Goal: Transaction & Acquisition: Subscribe to service/newsletter

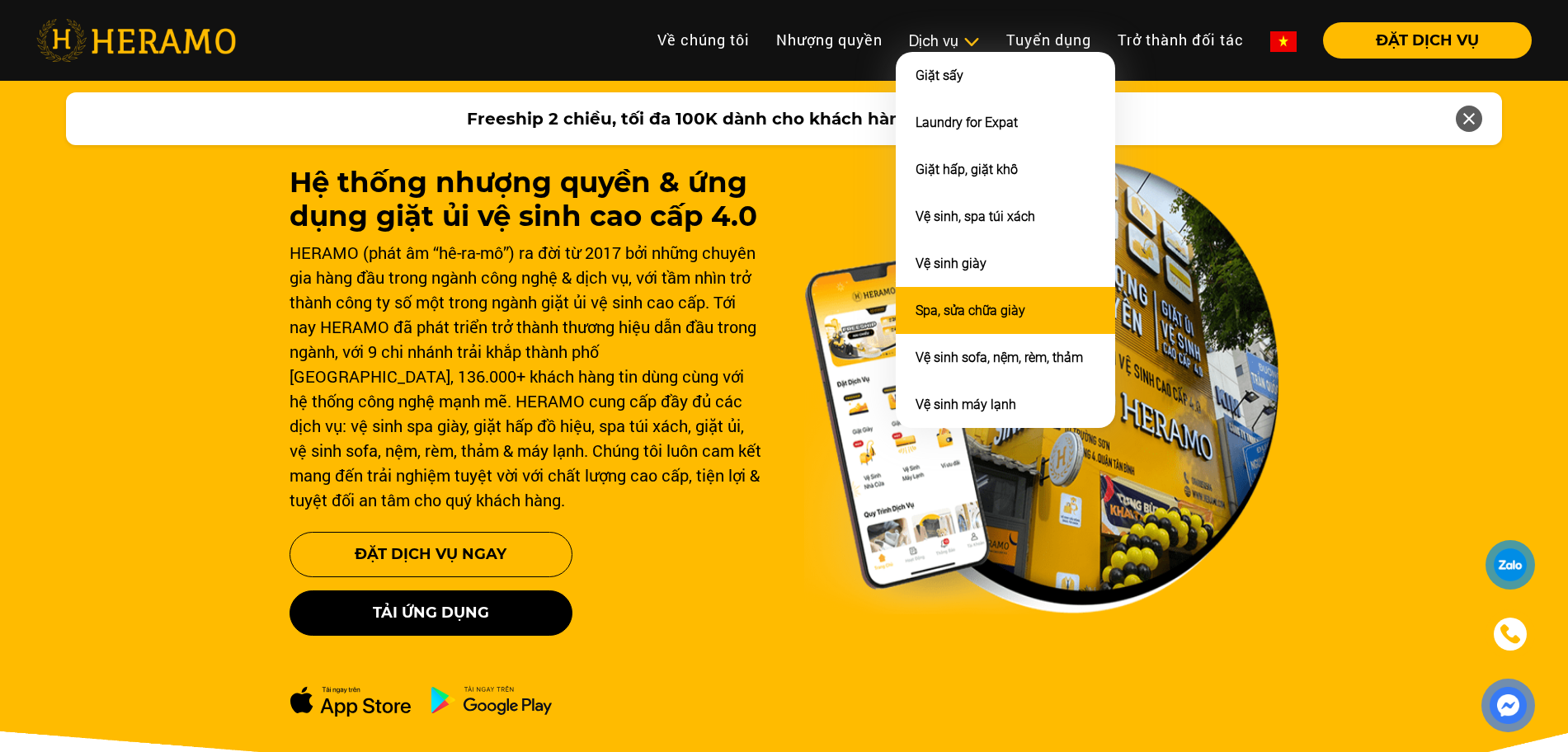
click at [971, 310] on link "Spa, sửa chữa giày" at bounding box center [970, 310] width 110 height 15
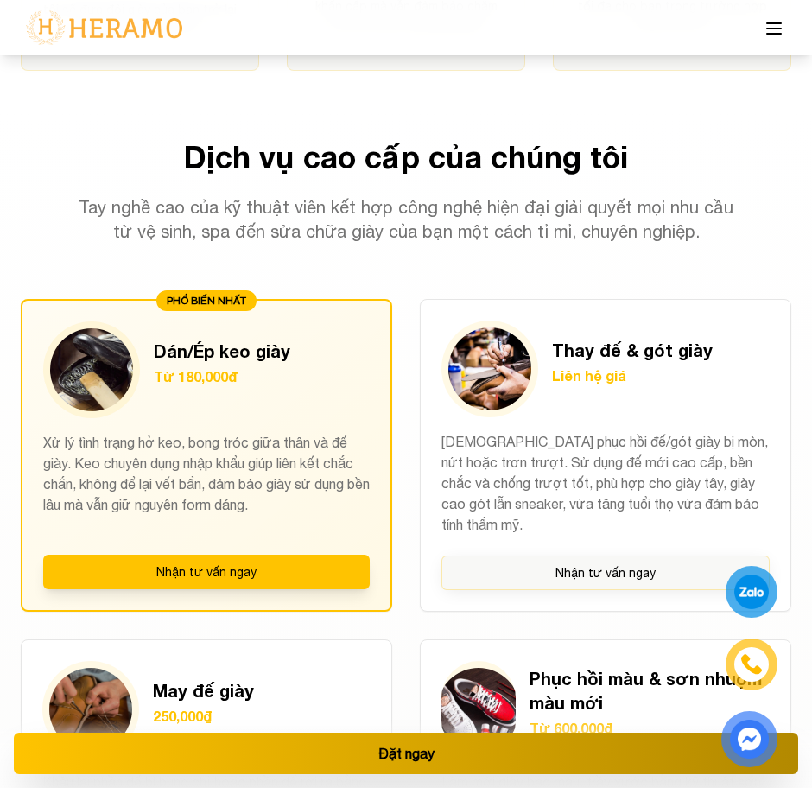
scroll to position [1381, 0]
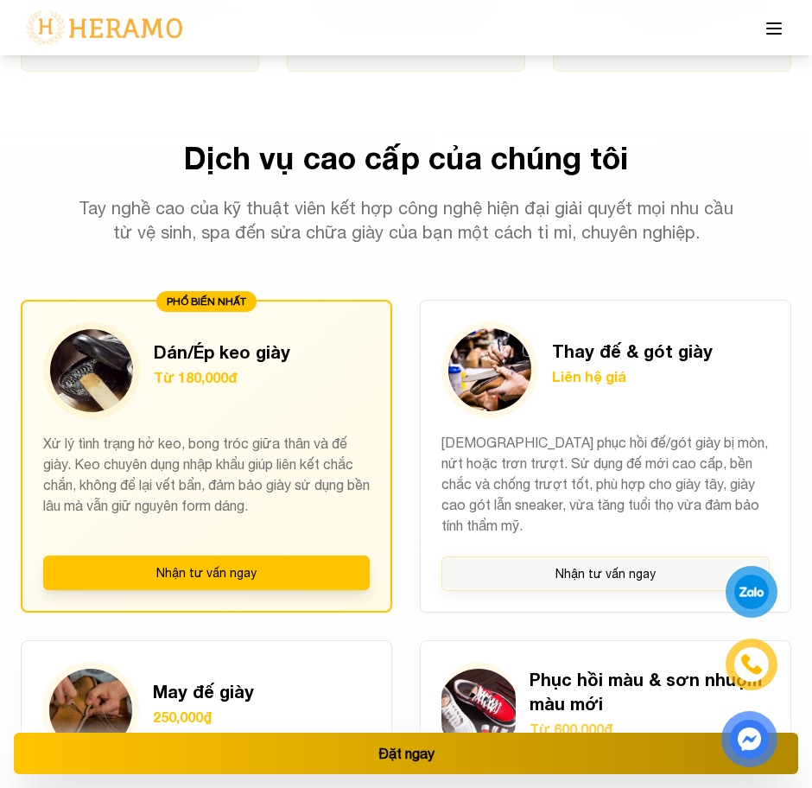
click at [377, 196] on p "Tay nghề cao của kỹ thuật viên kết hợp công nghệ hiện đại giải quyết mọi nhu cầ…" at bounding box center [405, 220] width 663 height 48
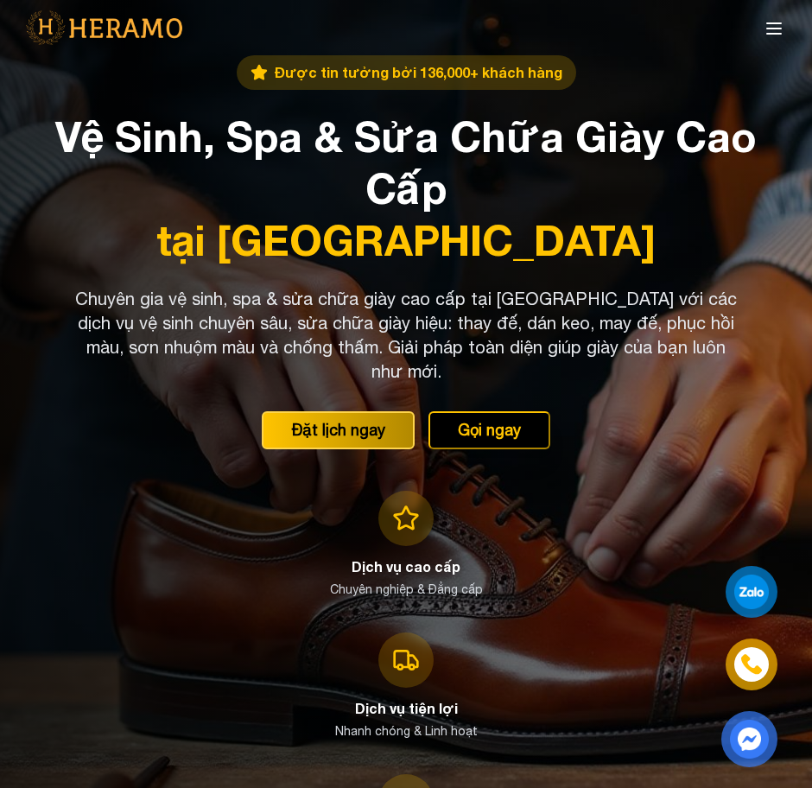
scroll to position [1315, 0]
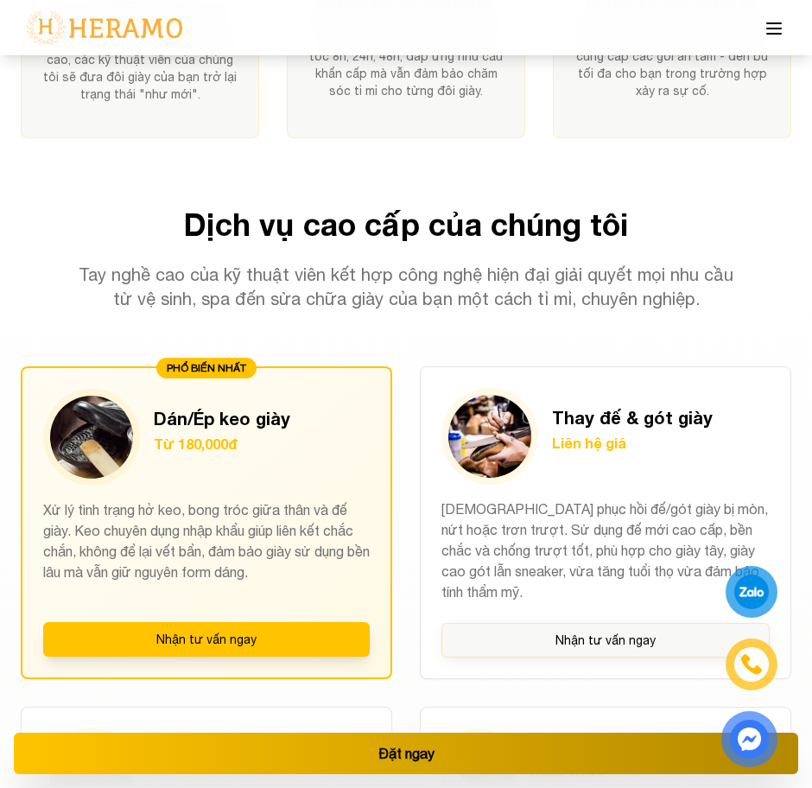
click at [768, 23] on line at bounding box center [774, 23] width 14 height 0
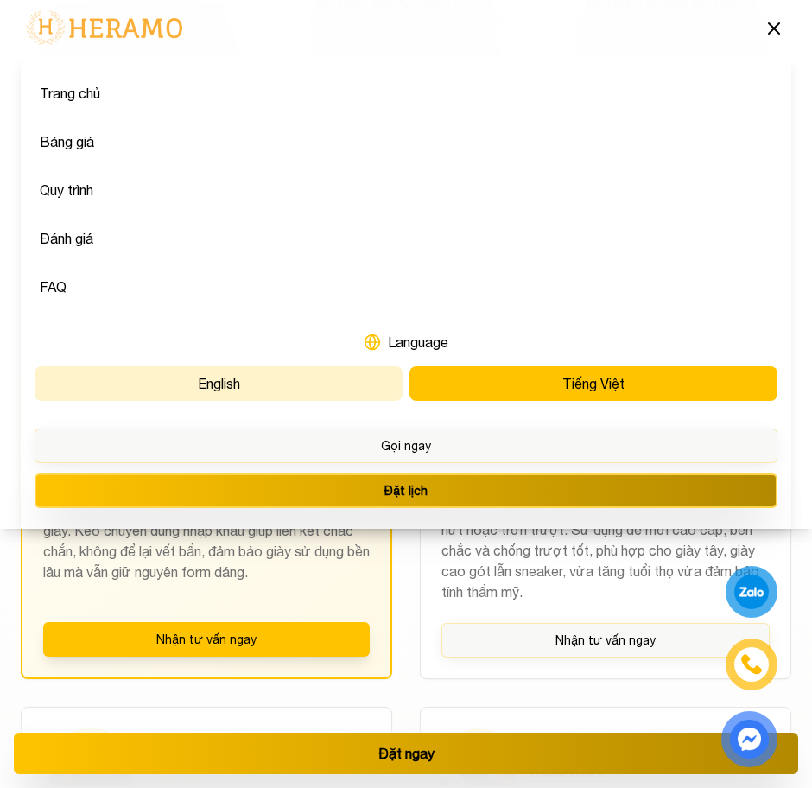
click at [225, 378] on button "English" at bounding box center [219, 383] width 368 height 35
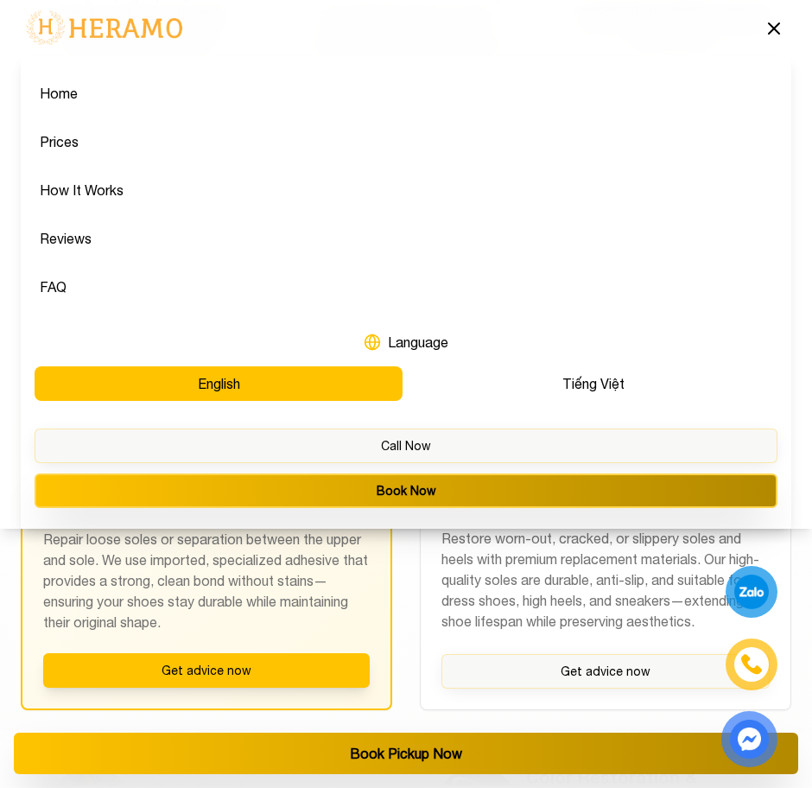
click at [768, 27] on icon at bounding box center [774, 28] width 21 height 21
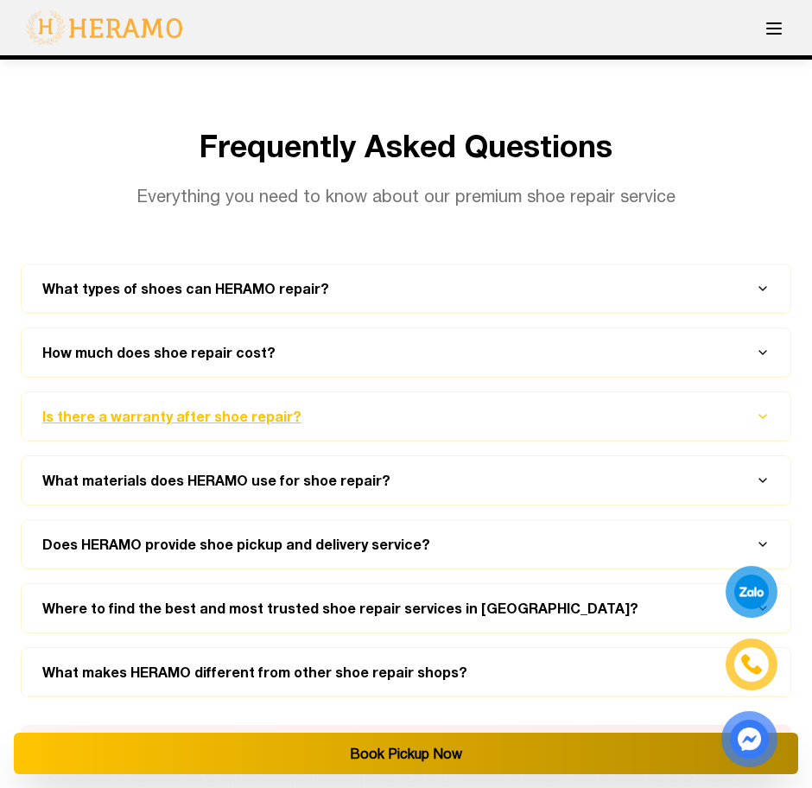
scroll to position [11442, 0]
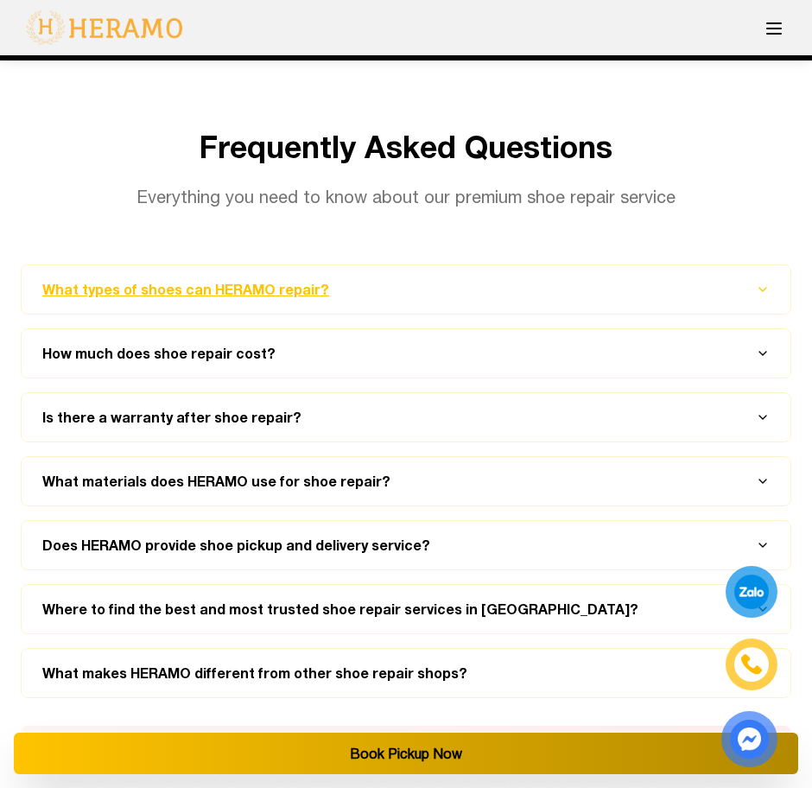
click at [752, 265] on button "What types of shoes can HERAMO repair?" at bounding box center [405, 289] width 727 height 48
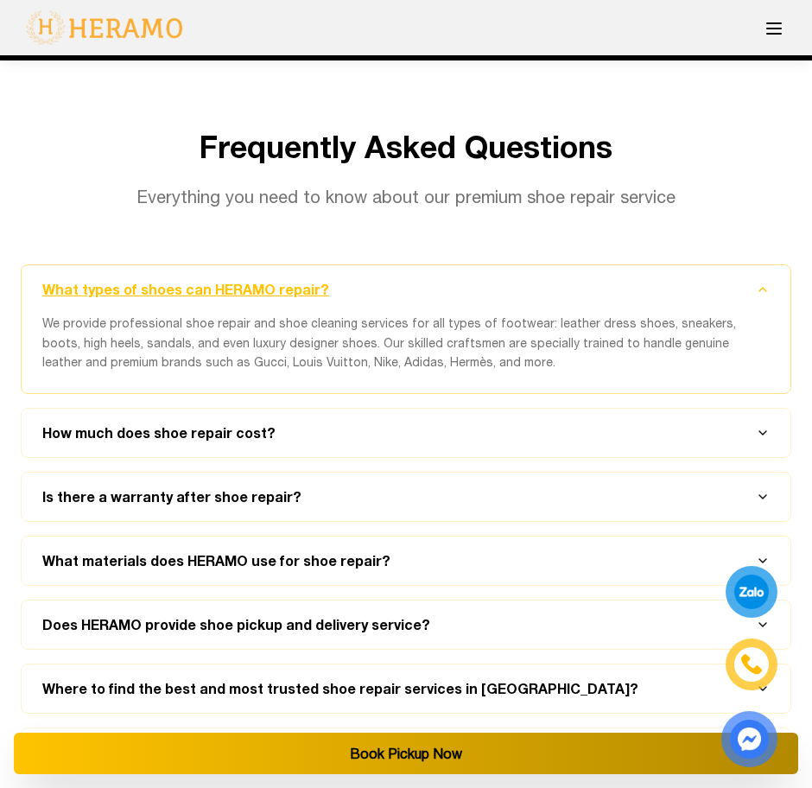
click at [752, 265] on button "What types of shoes can HERAMO repair?" at bounding box center [405, 289] width 727 height 48
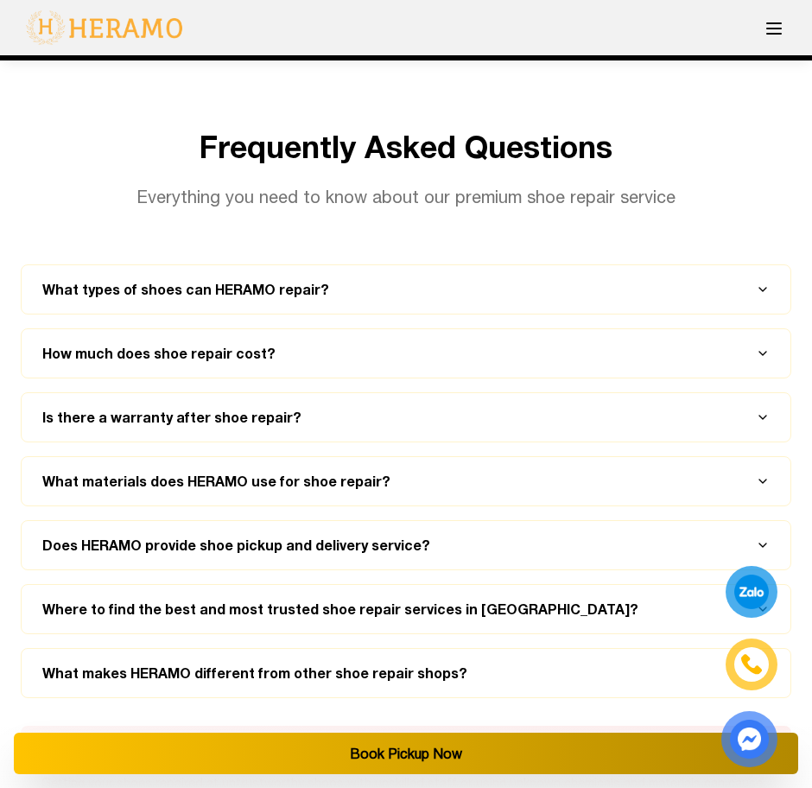
click at [776, 20] on icon at bounding box center [774, 28] width 21 height 21
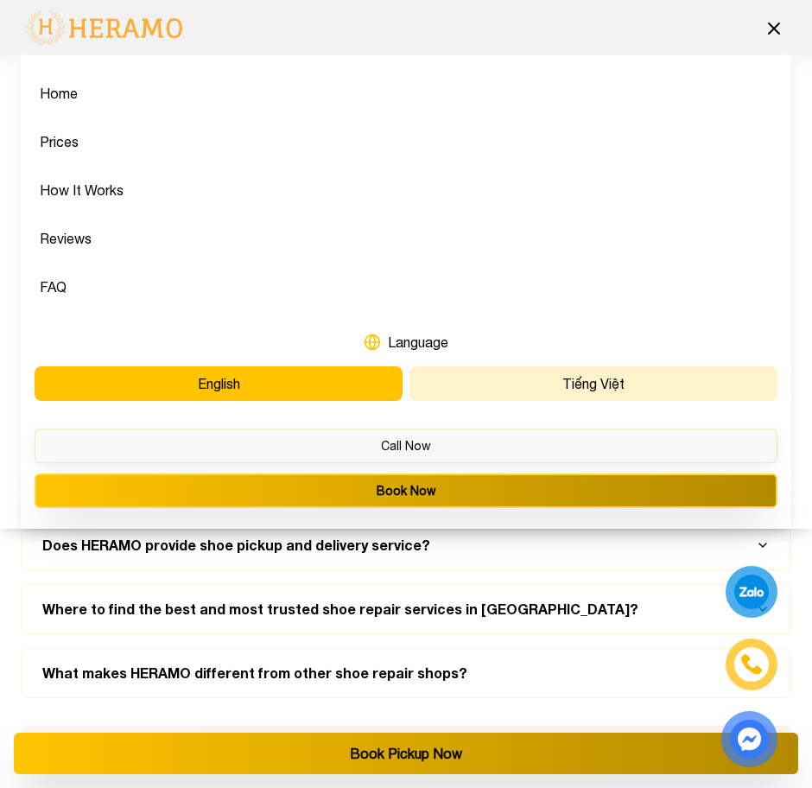
click at [593, 394] on button "Tiếng Việt" at bounding box center [593, 383] width 368 height 35
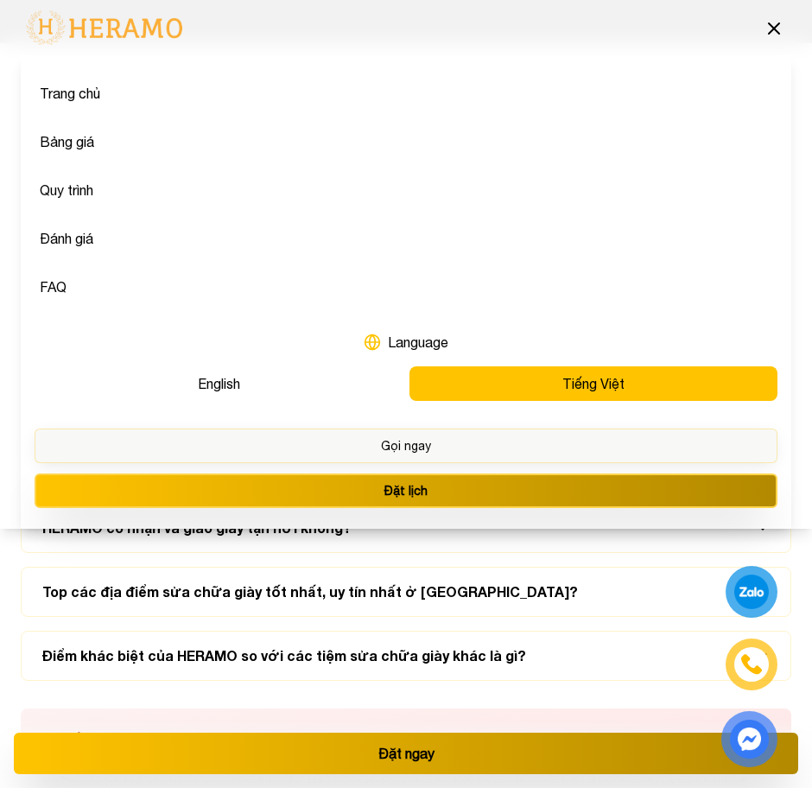
click at [777, 16] on button at bounding box center [774, 28] width 35 height 36
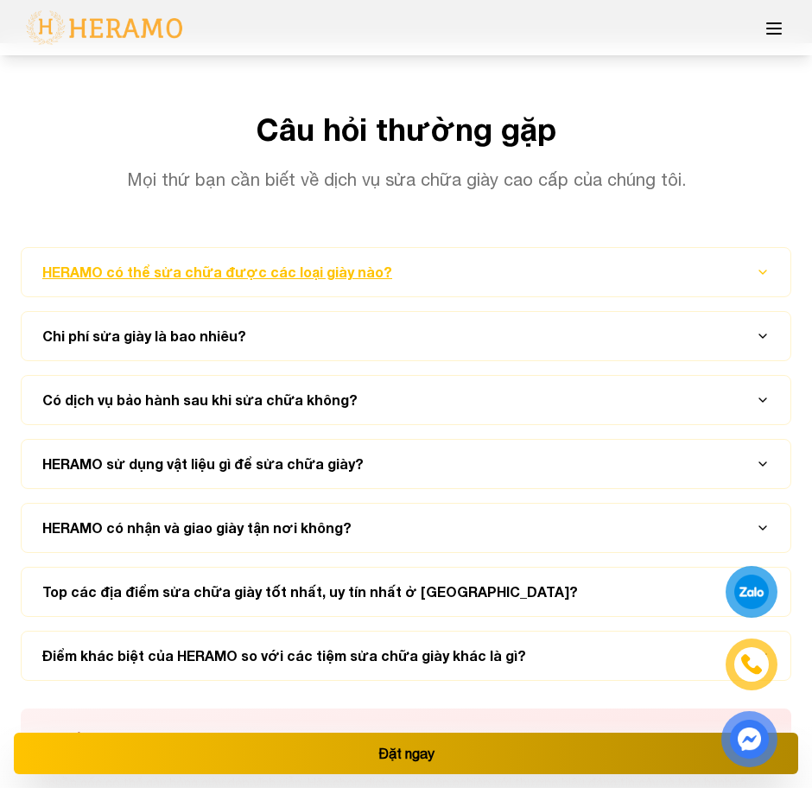
click at [730, 248] on button "HERAMO có thể sửa chữa được các loại giày nào?" at bounding box center [405, 272] width 727 height 48
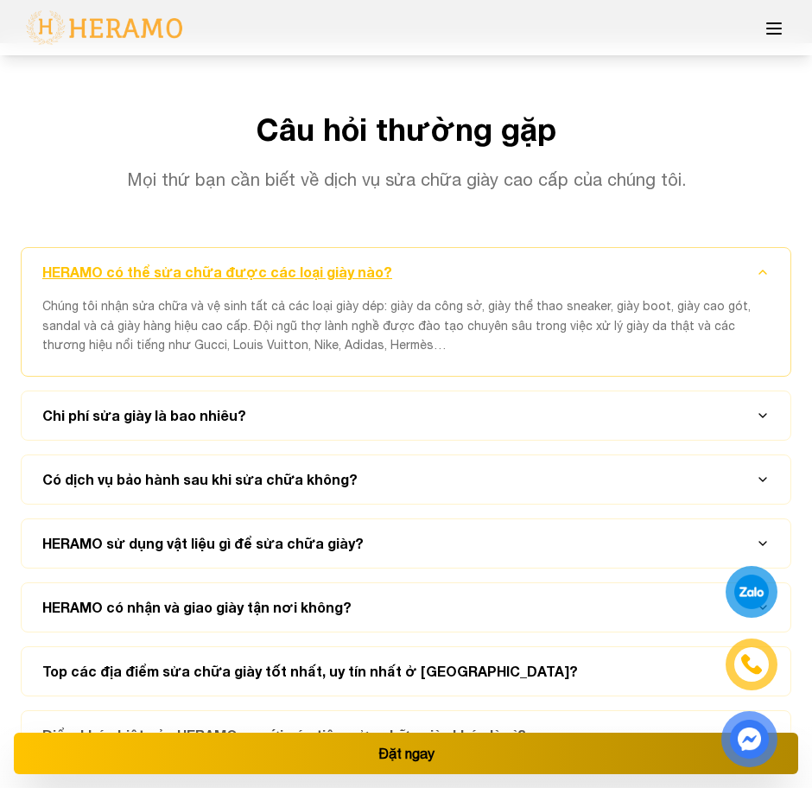
click at [730, 248] on button "HERAMO có thể sửa chữa được các loại giày nào?" at bounding box center [405, 272] width 727 height 48
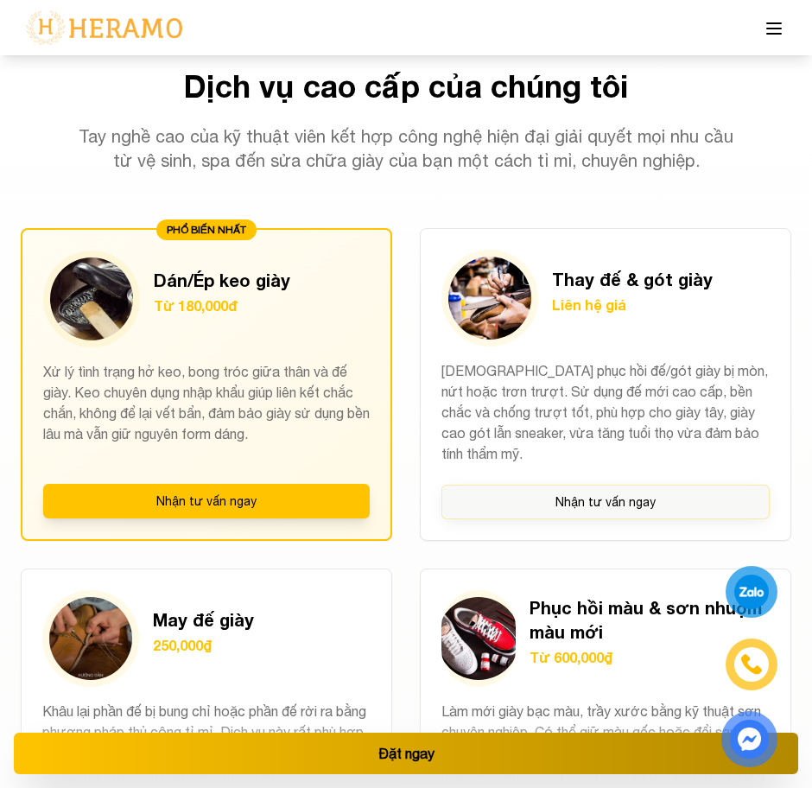
scroll to position [1452, 0]
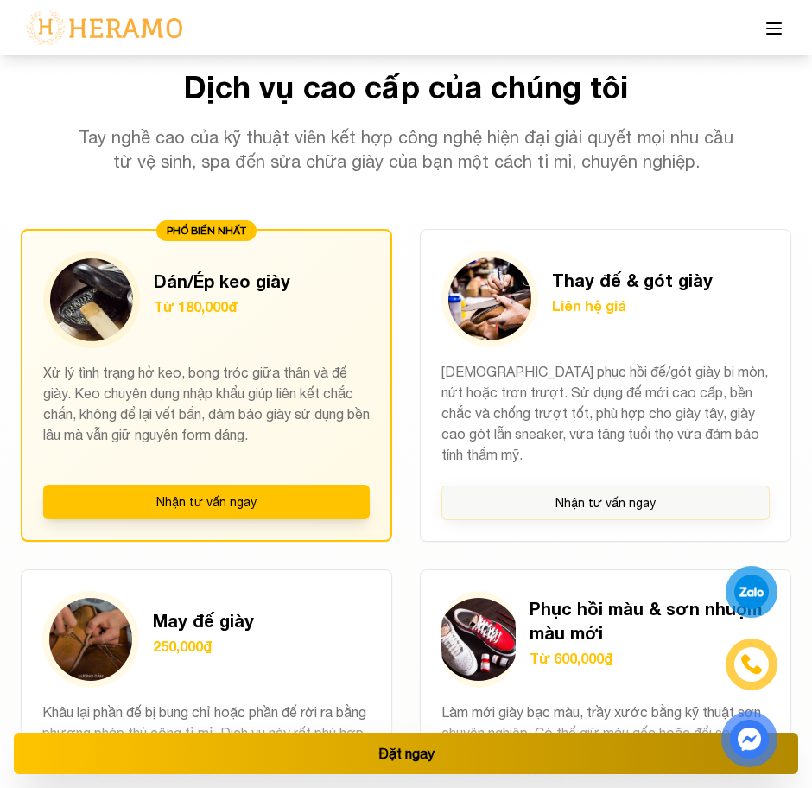
click at [777, 40] on button at bounding box center [774, 28] width 35 height 36
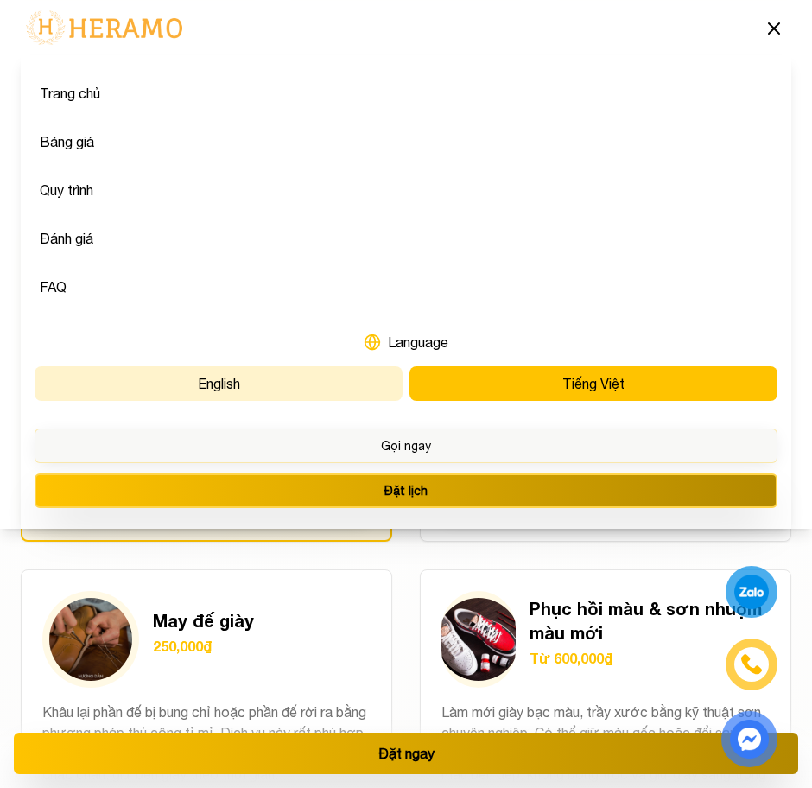
click at [307, 377] on button "English" at bounding box center [219, 383] width 368 height 35
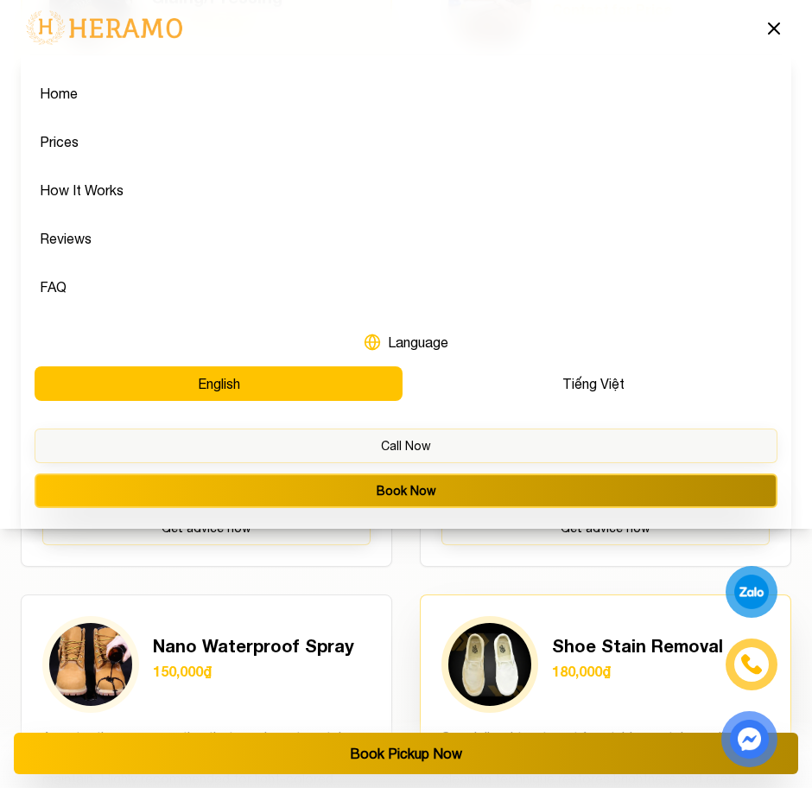
scroll to position [1845, 0]
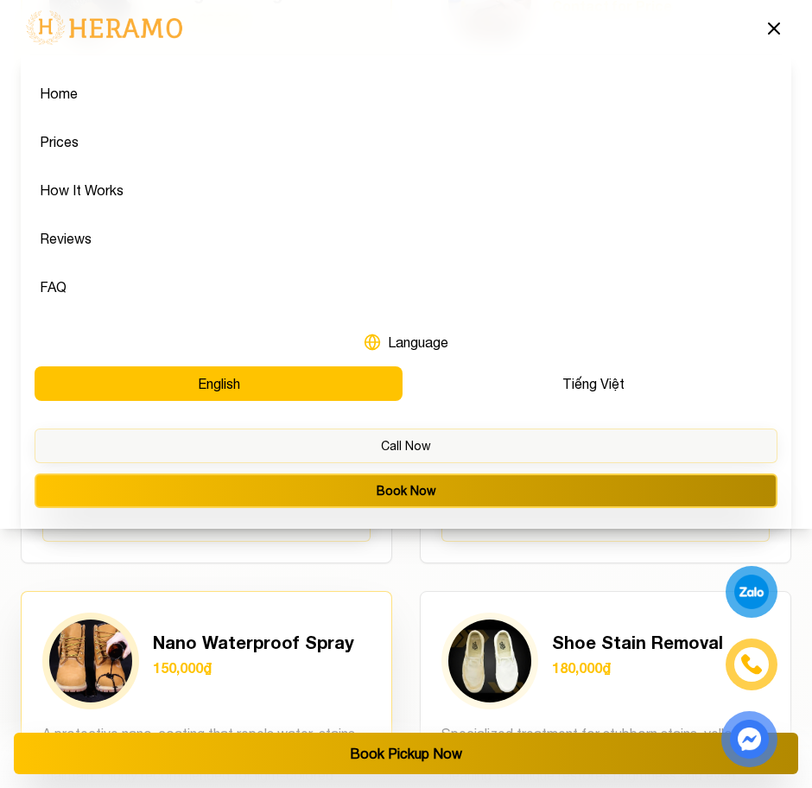
click at [382, 630] on div "Nano Waterproof Spray 150,000₫ A protective nano-coating that repels water, sta…" at bounding box center [206, 737] width 371 height 292
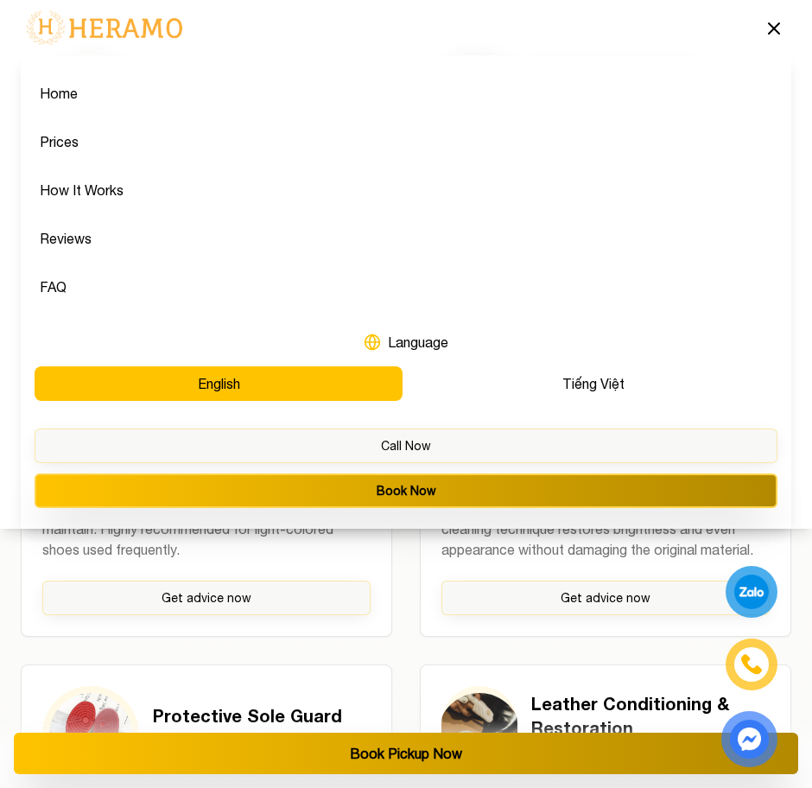
click at [393, 638] on div "MOST POPULAR Shoe Sole Gluing/Pressing From 180,000đ Repair loose soles or sepa…" at bounding box center [406, 500] width 770 height 1634
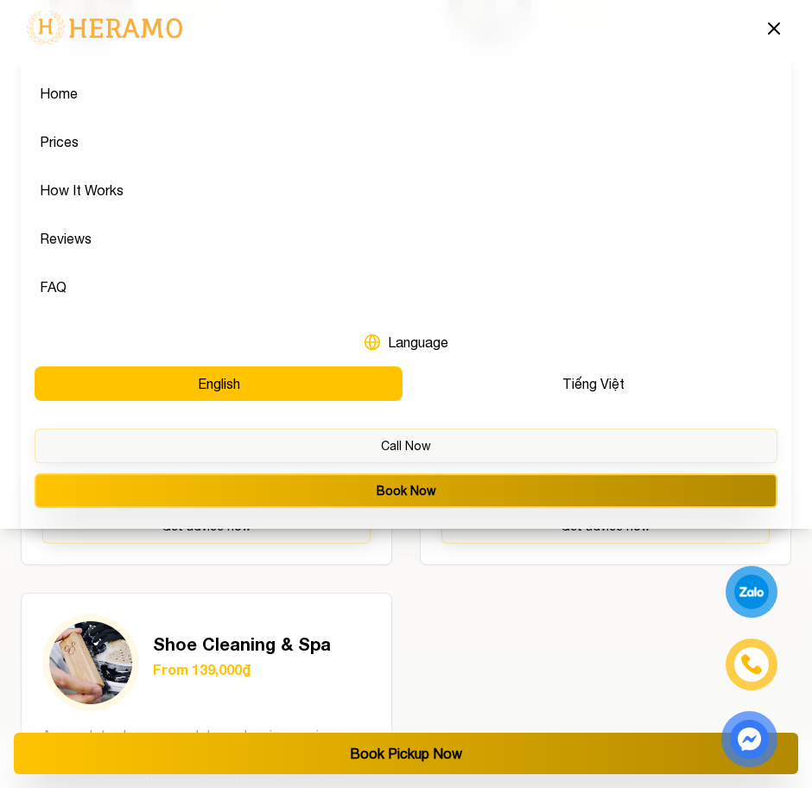
scroll to position [2502, 0]
click at [495, 594] on div "MOST POPULAR Shoe Sole Gluing/Pressing From 180,000đ Repair loose soles or sepa…" at bounding box center [406, 89] width 770 height 1634
click at [773, 35] on icon at bounding box center [774, 28] width 21 height 21
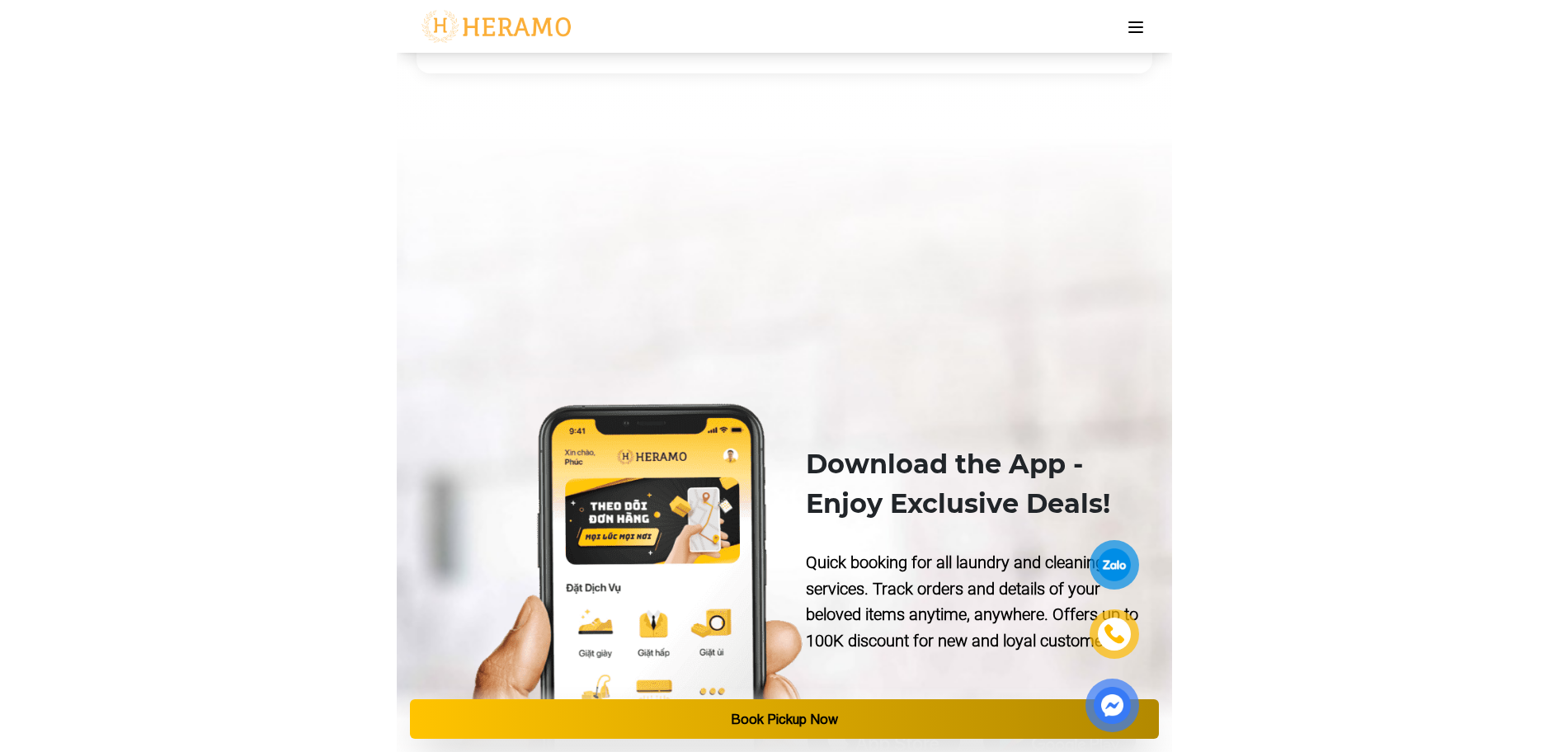
scroll to position [8434, 0]
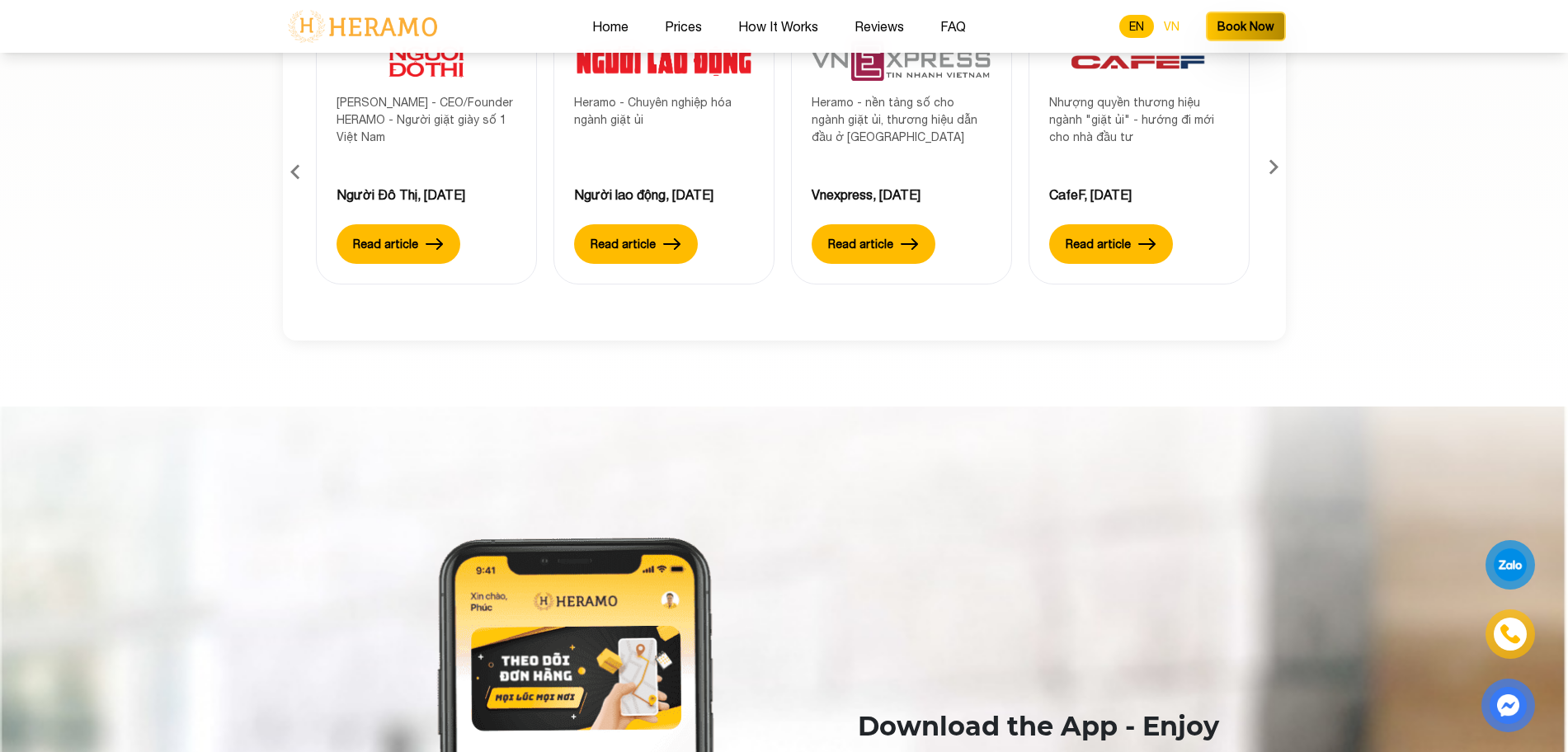
click at [1179, 26] on button "VN" at bounding box center [1171, 27] width 35 height 23
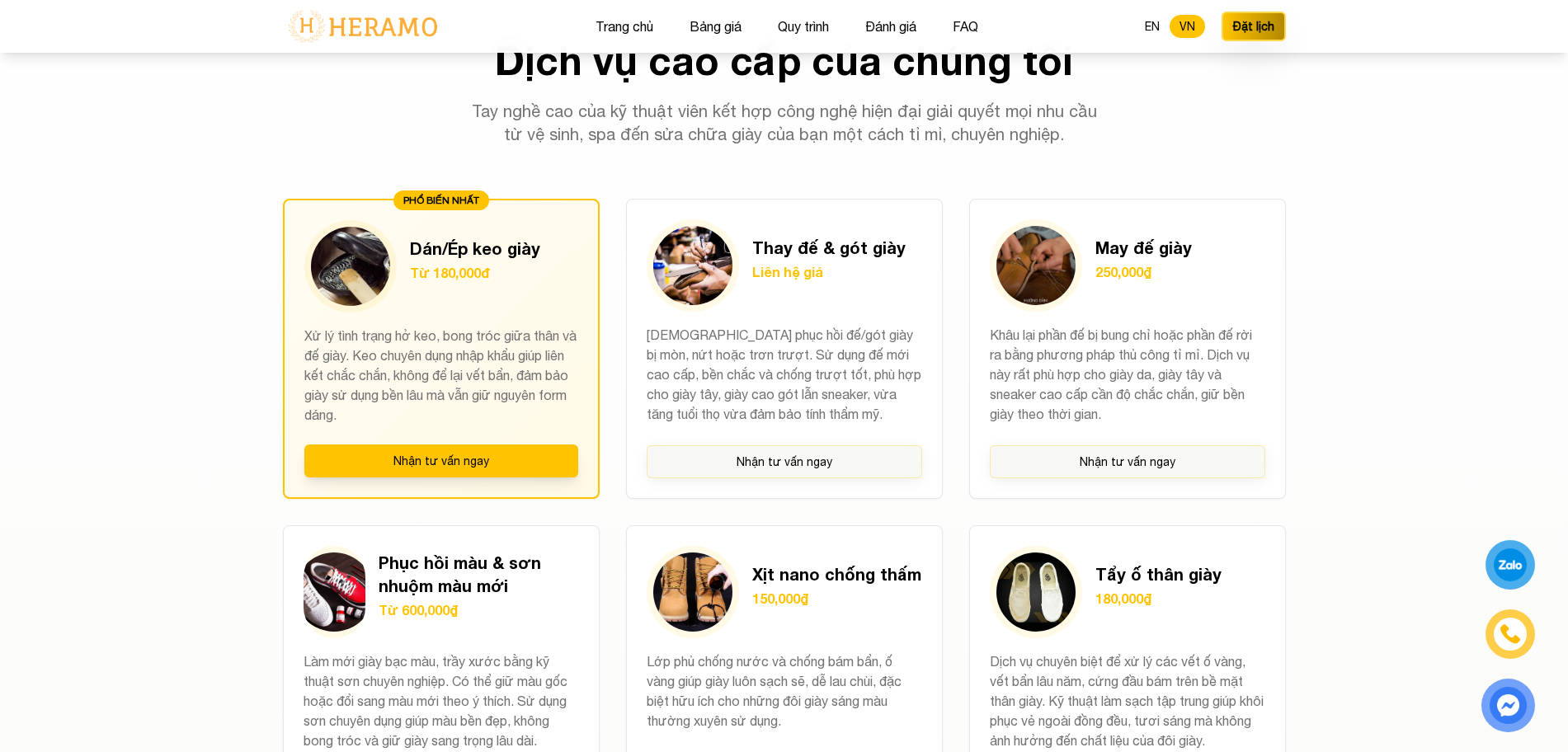
scroll to position [1225, 0]
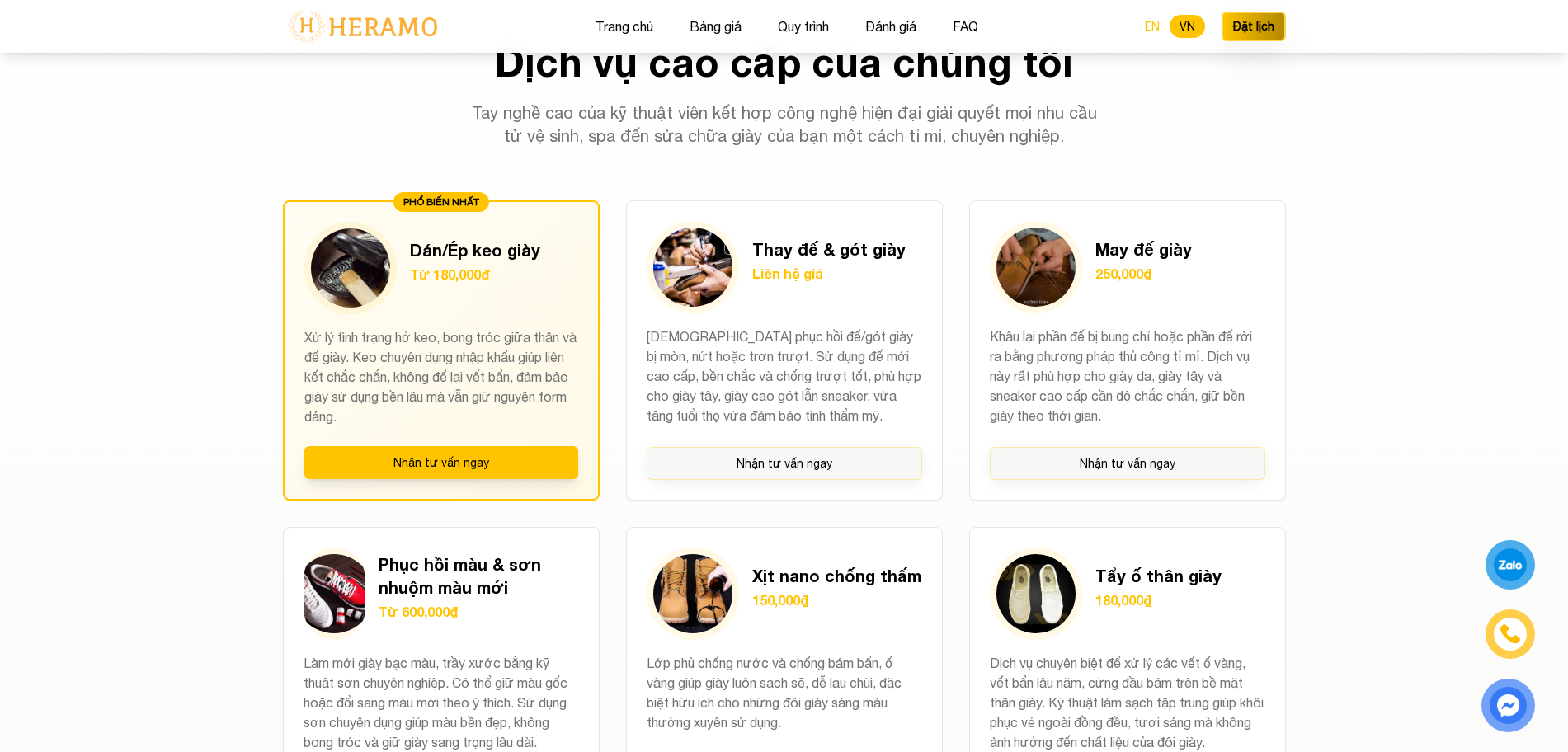
click at [1158, 24] on button "EN" at bounding box center [1153, 27] width 34 height 23
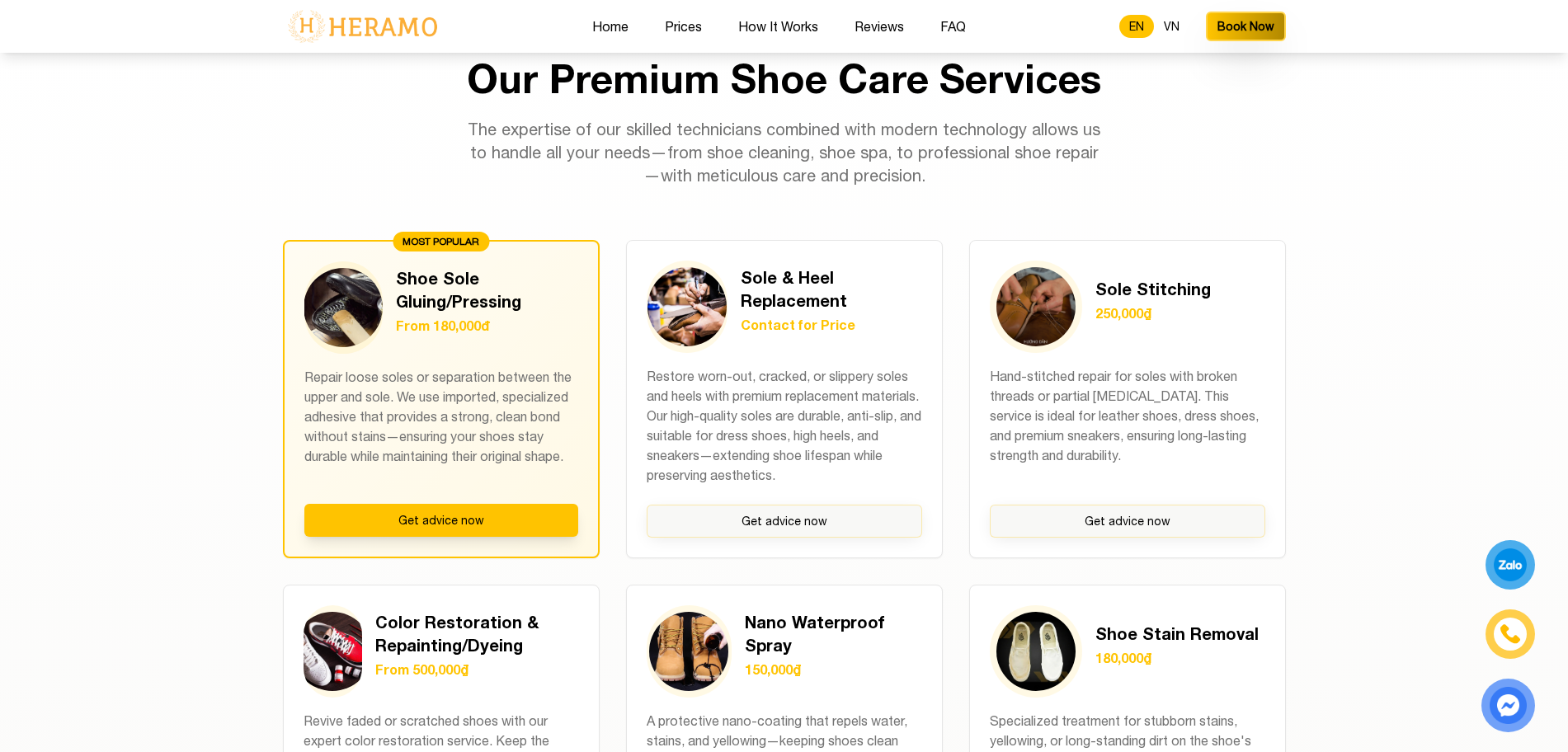
scroll to position [1238, 0]
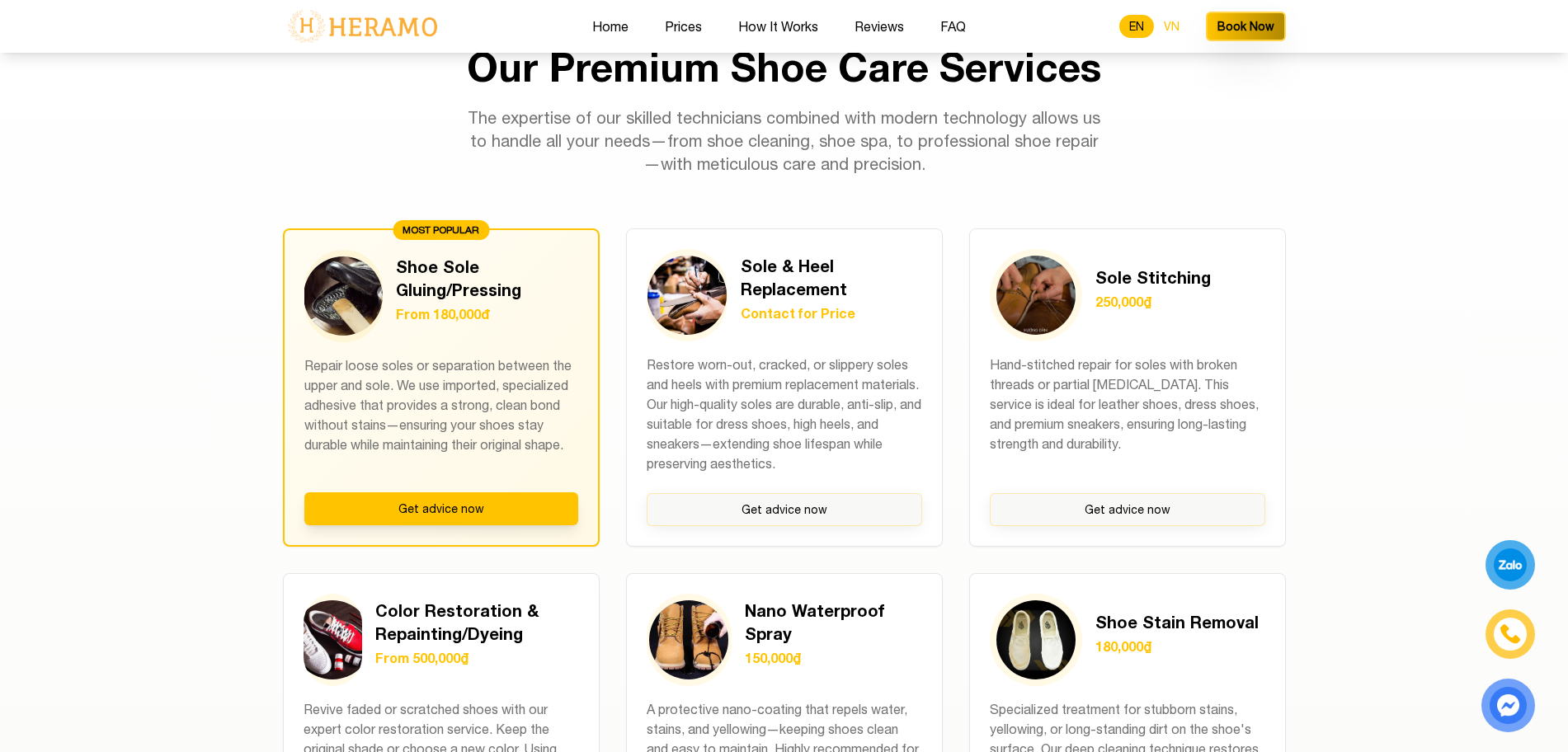
click at [1182, 28] on button "VN" at bounding box center [1171, 27] width 35 height 23
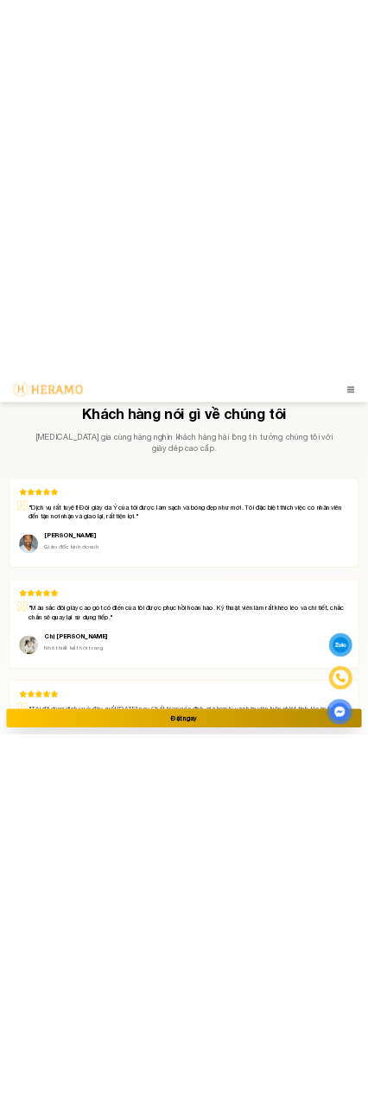
scroll to position [6931, 0]
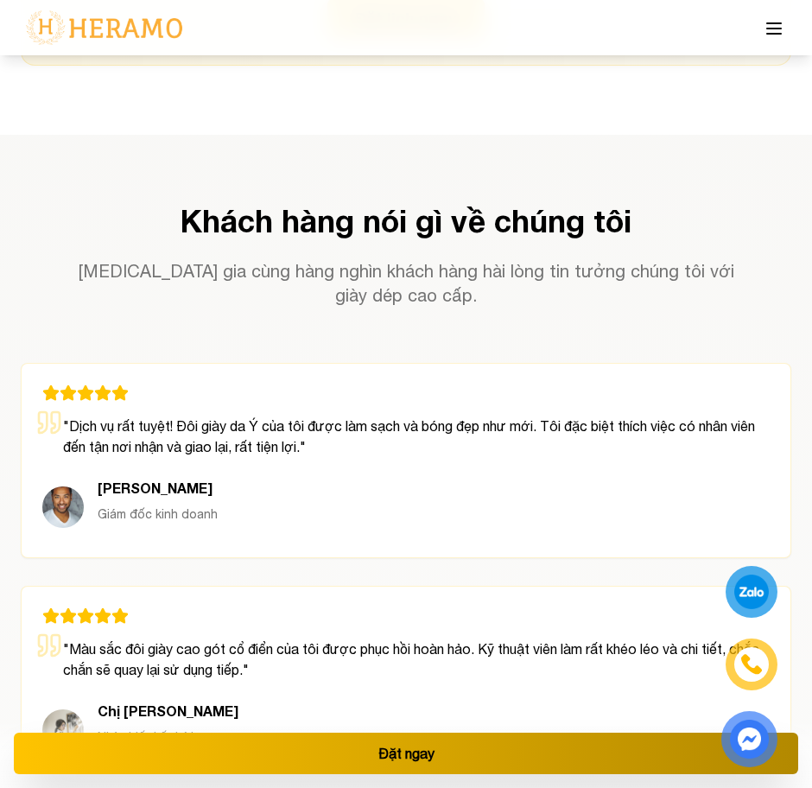
click at [777, 38] on icon at bounding box center [774, 28] width 21 height 21
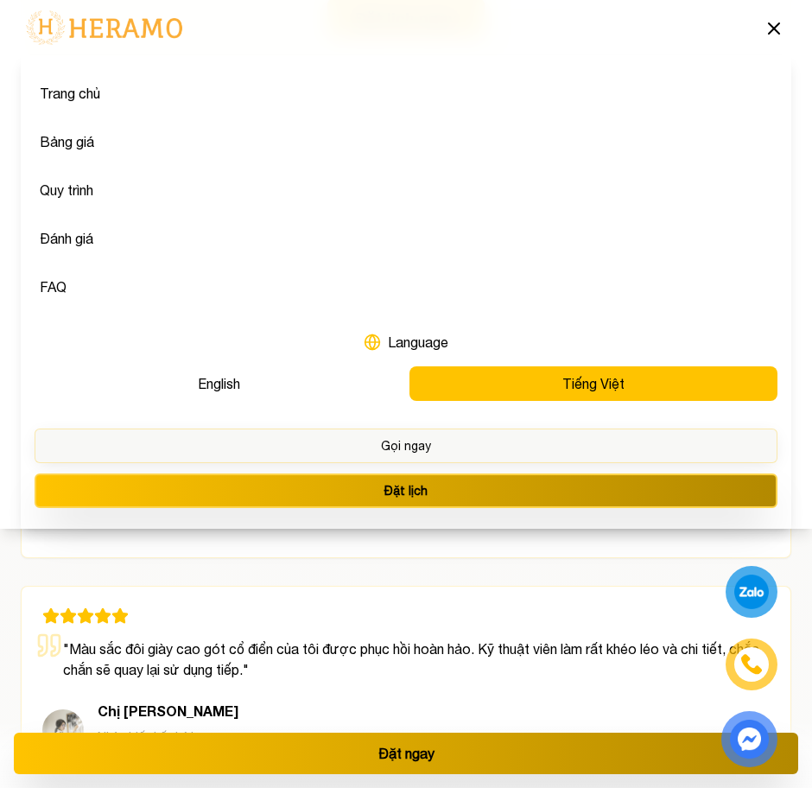
click at [783, 24] on icon at bounding box center [774, 28] width 21 height 21
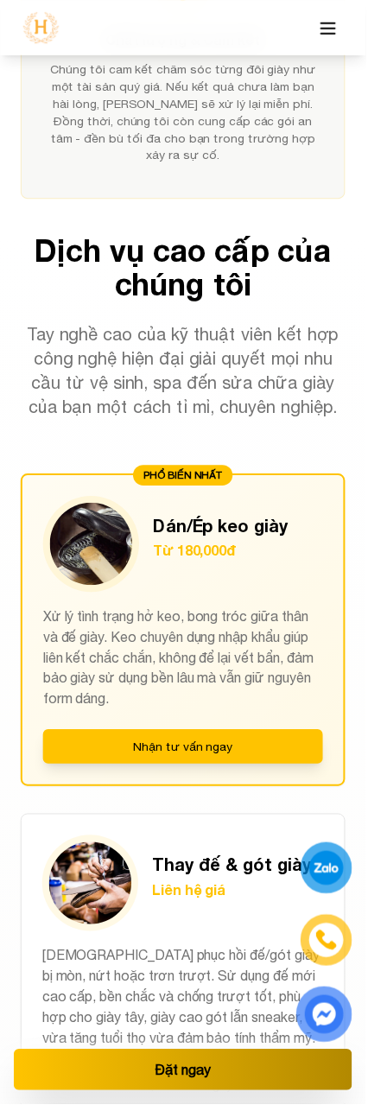
scroll to position [1939, 0]
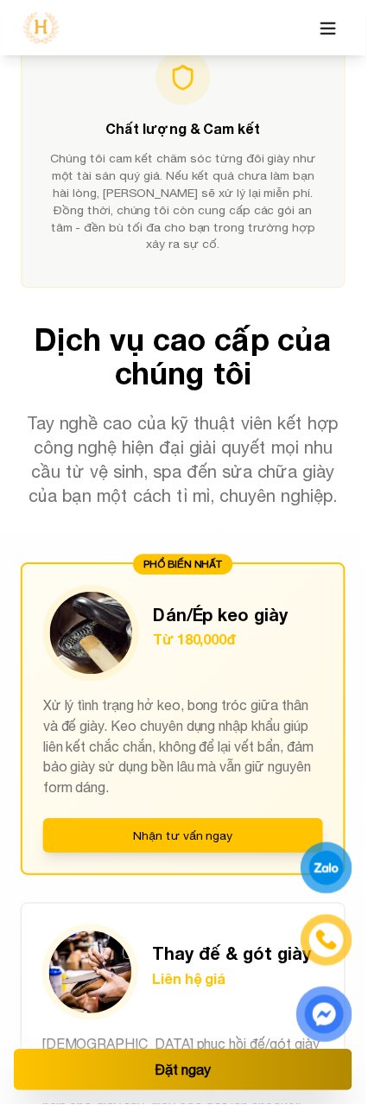
click at [337, 35] on icon at bounding box center [330, 28] width 21 height 21
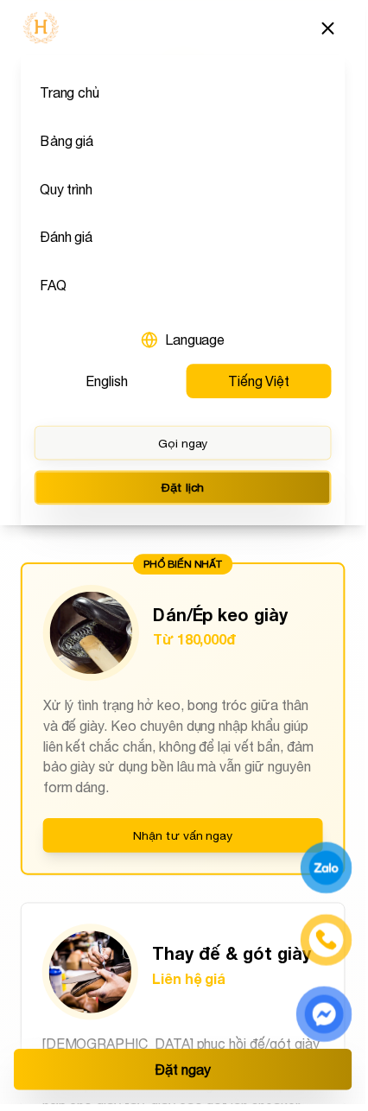
click at [148, 456] on button "Gọi ngay" at bounding box center [184, 445] width 299 height 35
click at [280, 498] on button "Đặt lịch" at bounding box center [184, 490] width 299 height 35
click at [333, 27] on icon at bounding box center [330, 28] width 10 height 10
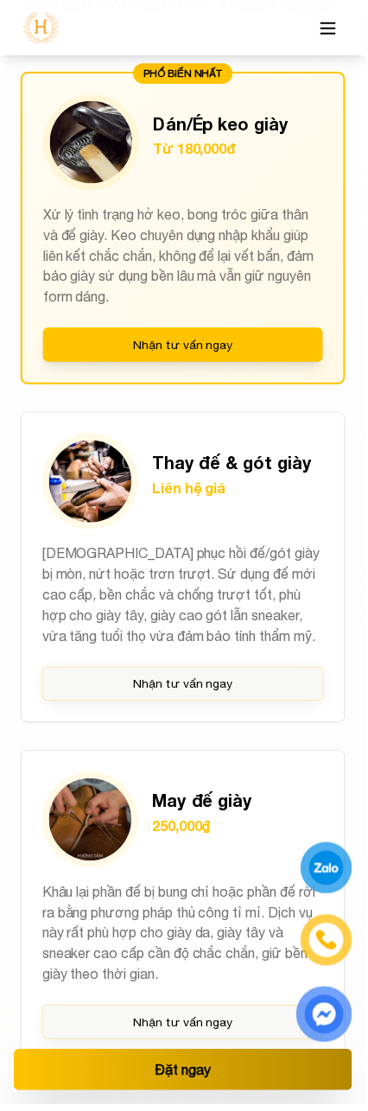
scroll to position [2483, 0]
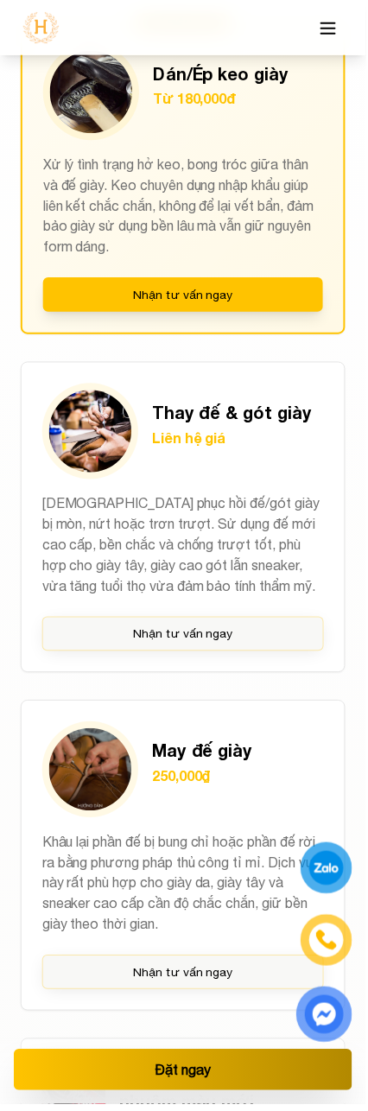
click at [218, 286] on button "Nhận tư vấn ngay" at bounding box center [184, 296] width 282 height 35
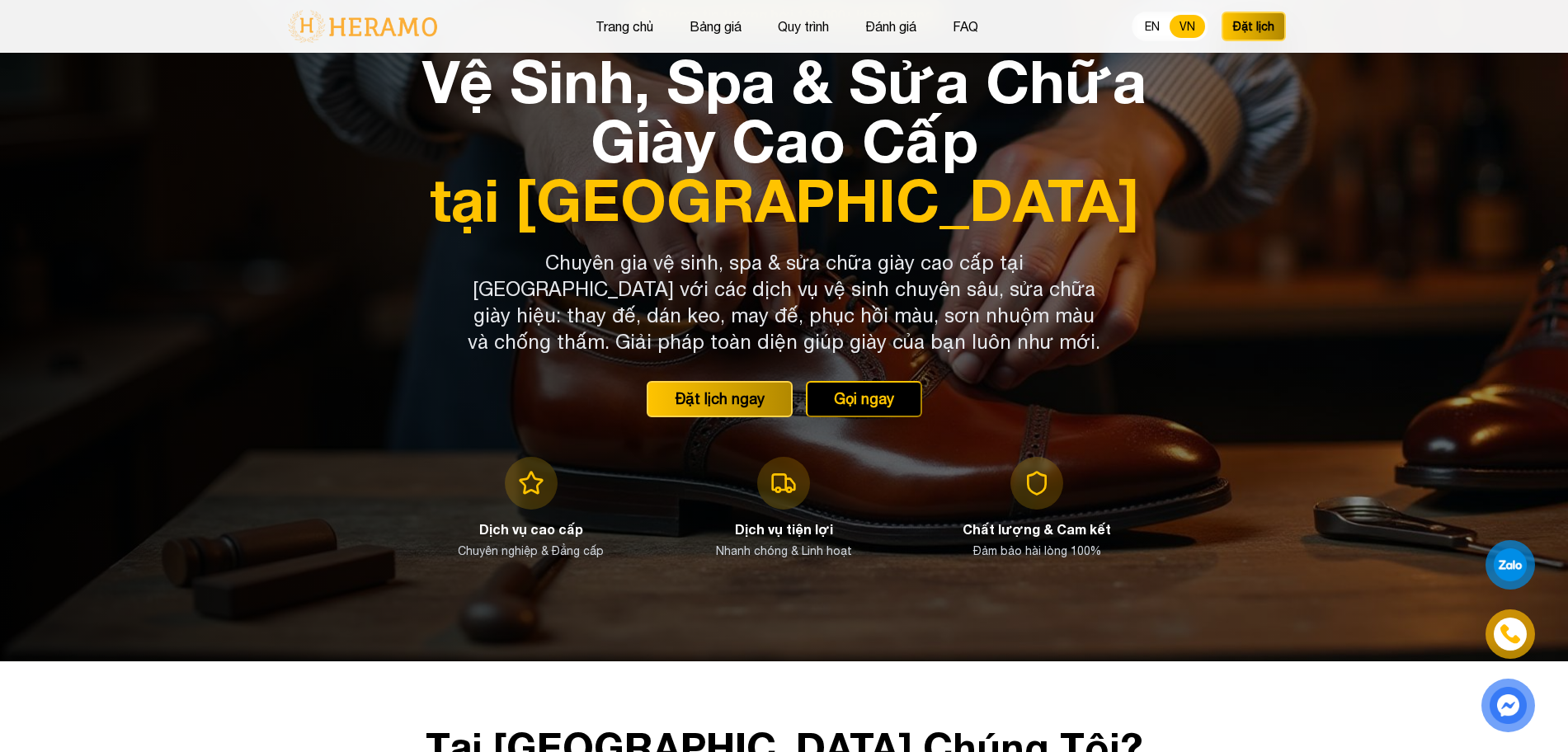
scroll to position [0, 0]
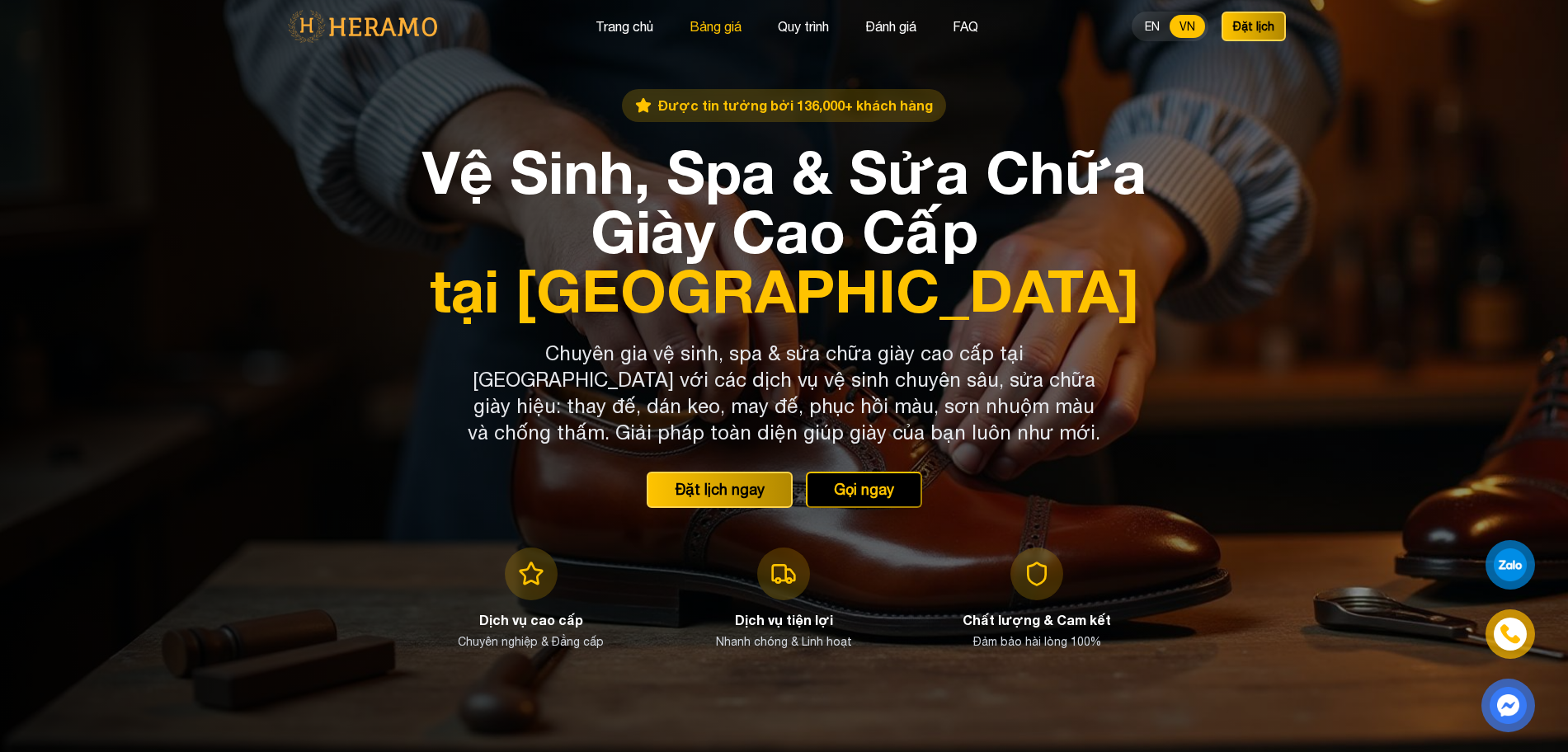
click at [350, 30] on button "Bảng giá" at bounding box center [715, 26] width 62 height 21
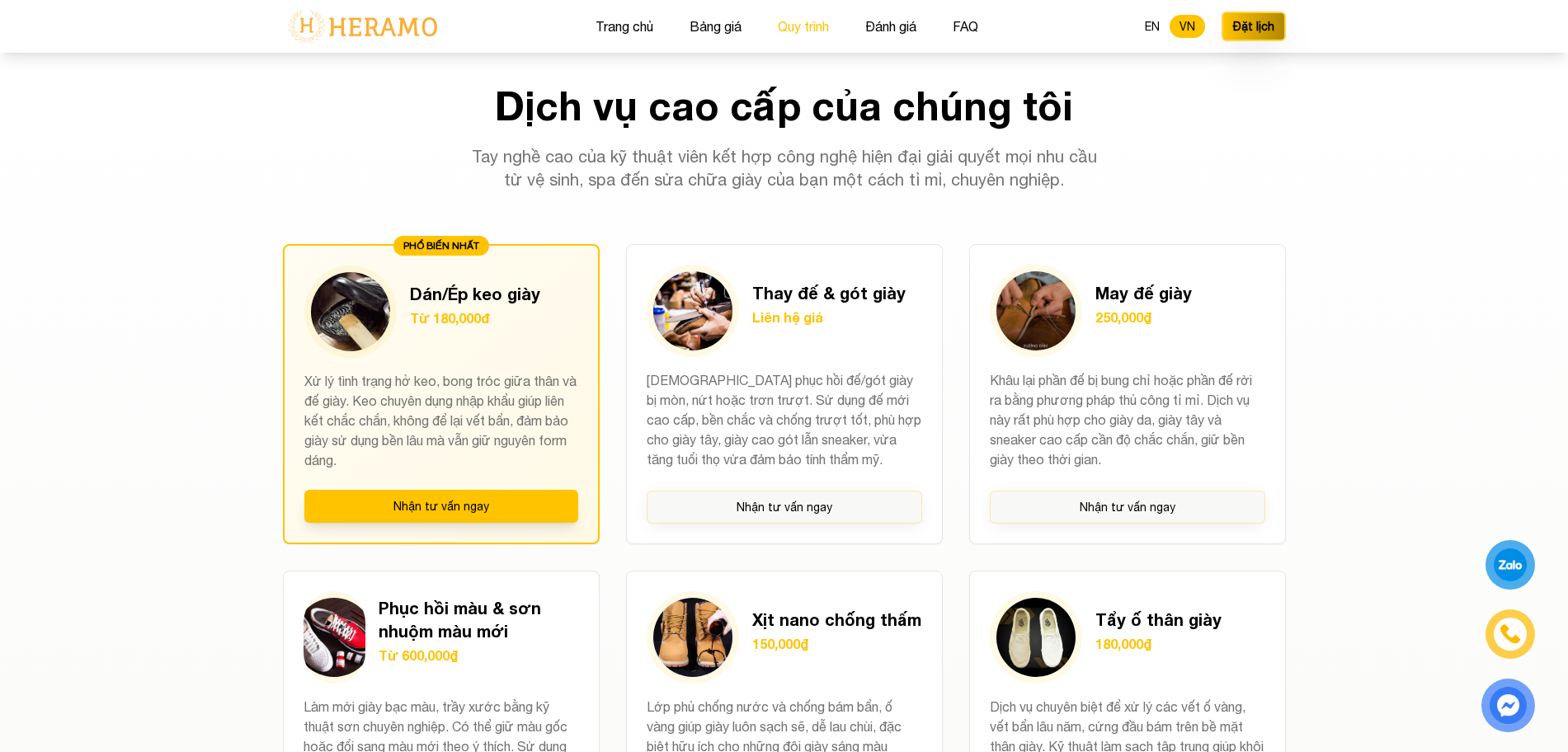
click at [350, 25] on button "Quy trình" at bounding box center [803, 26] width 61 height 21
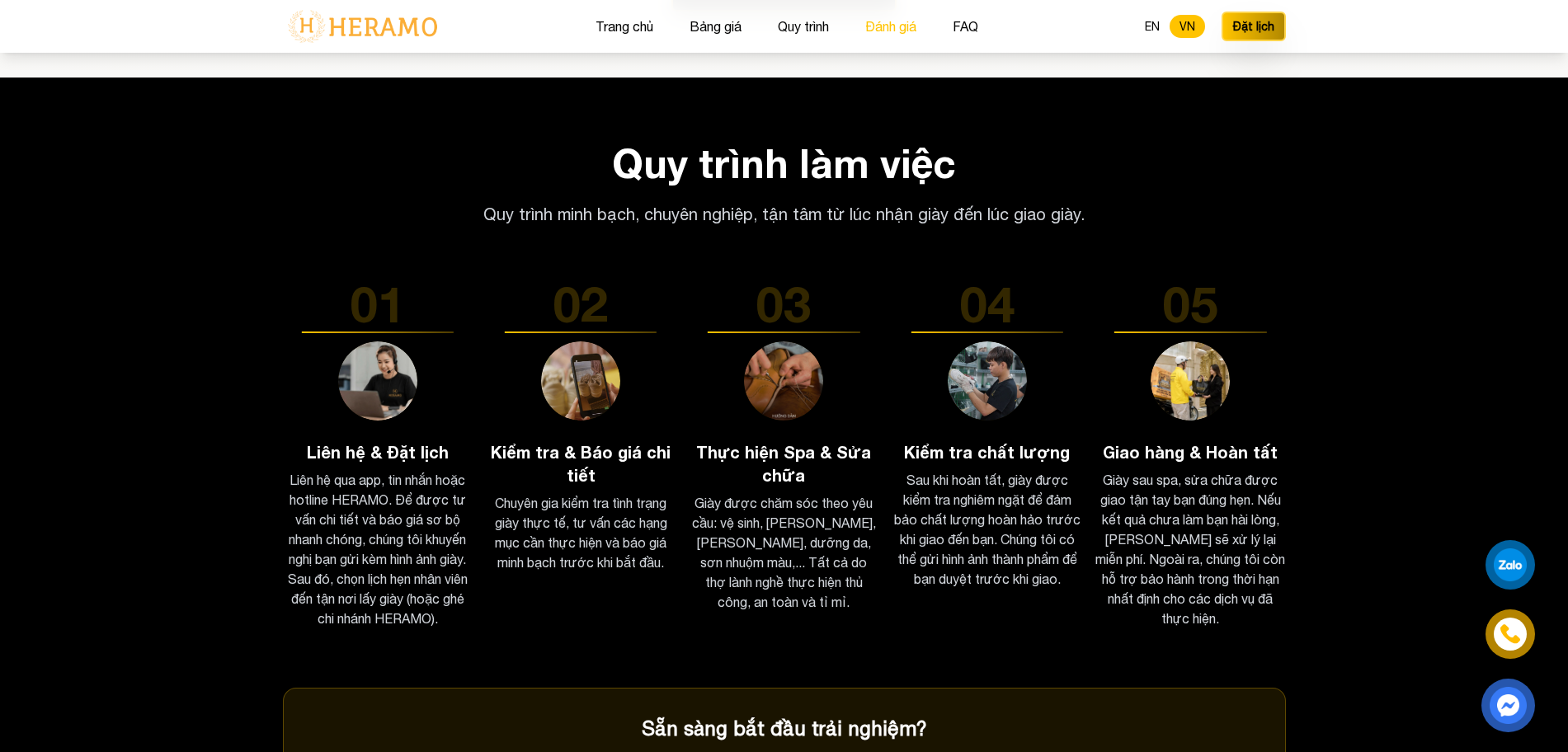
click at [350, 29] on button "Đánh giá" at bounding box center [891, 26] width 61 height 21
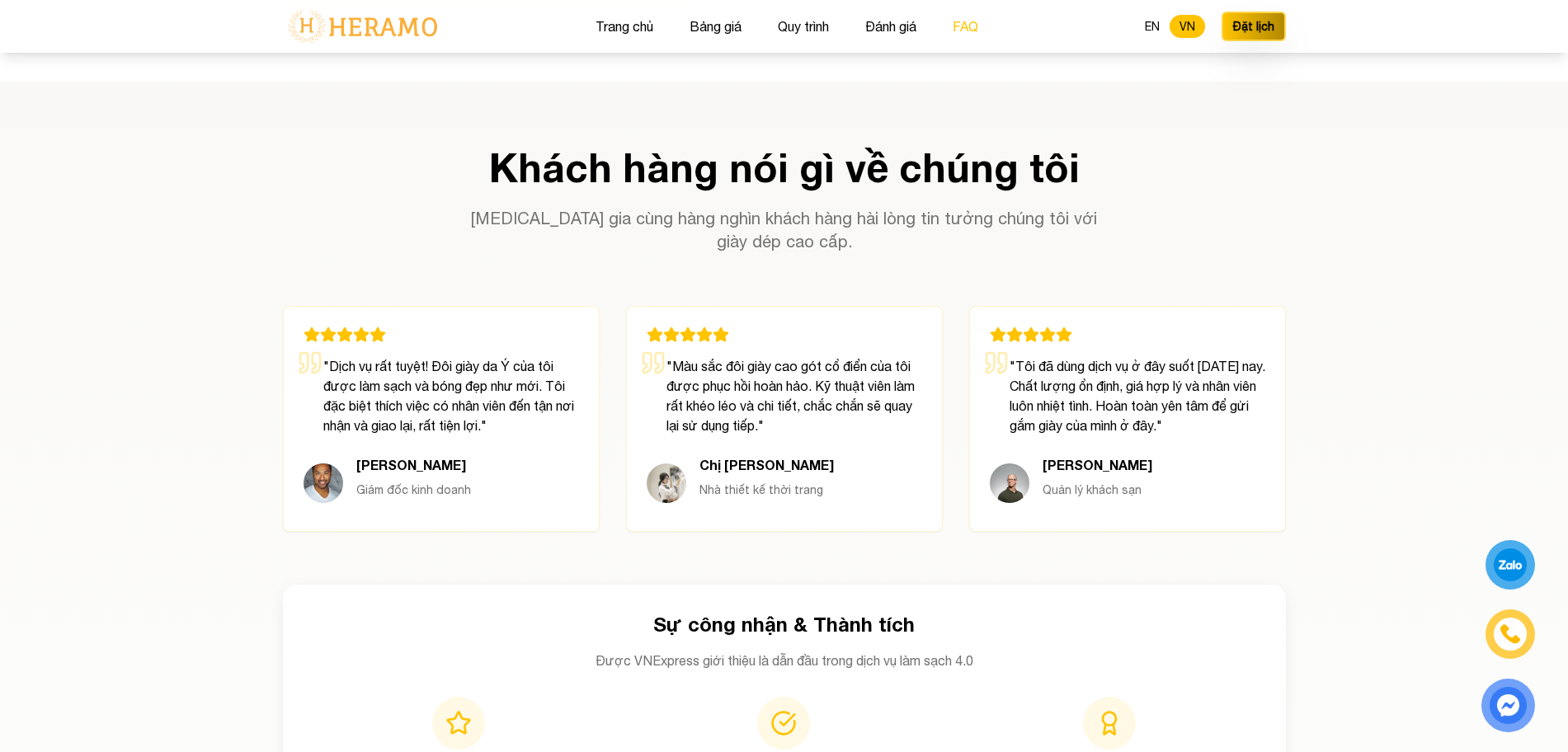
click at [350, 29] on button "FAQ" at bounding box center [964, 26] width 35 height 21
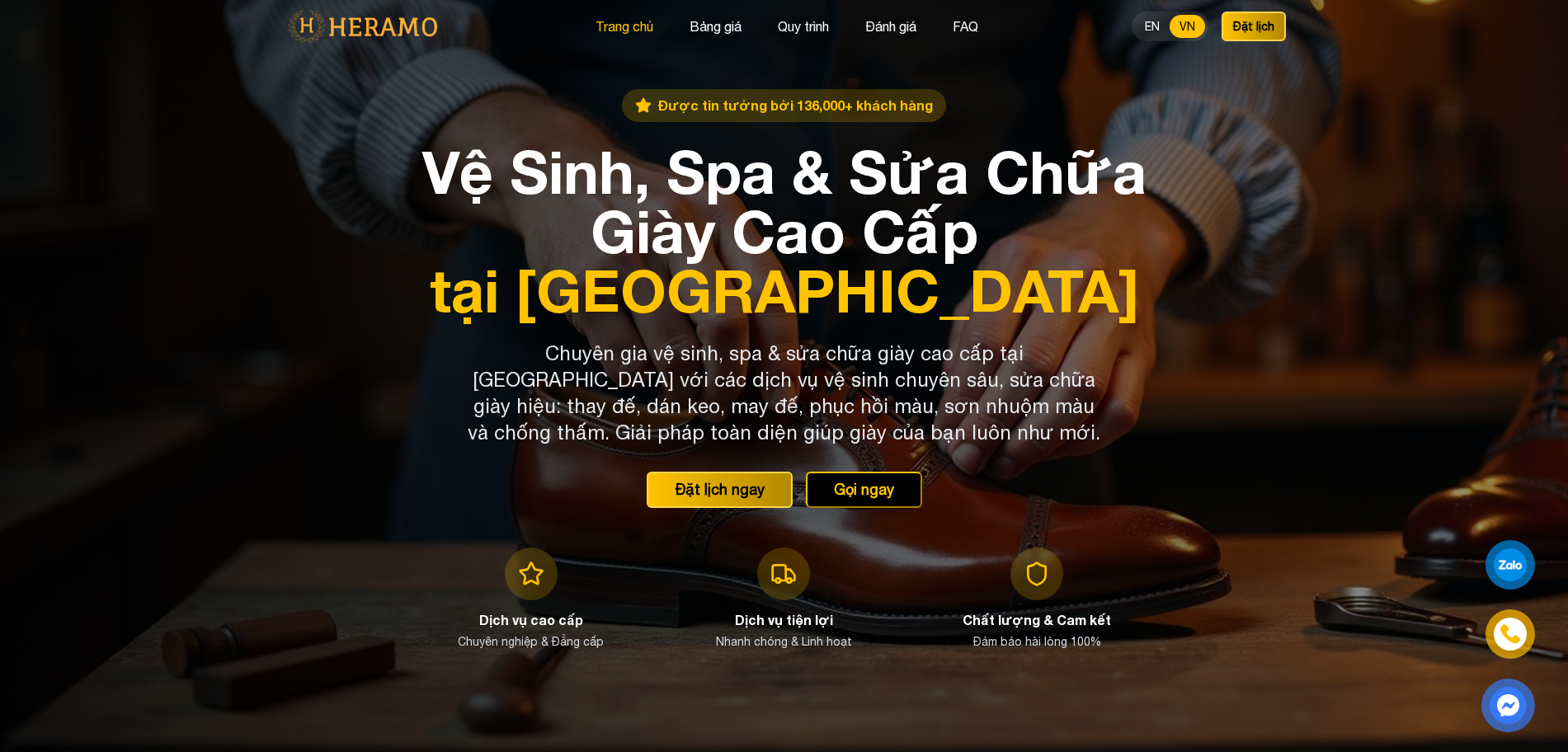
click at [350, 31] on button "Trang chủ" at bounding box center [624, 26] width 68 height 21
click at [350, 20] on button "Bảng giá" at bounding box center [715, 26] width 62 height 21
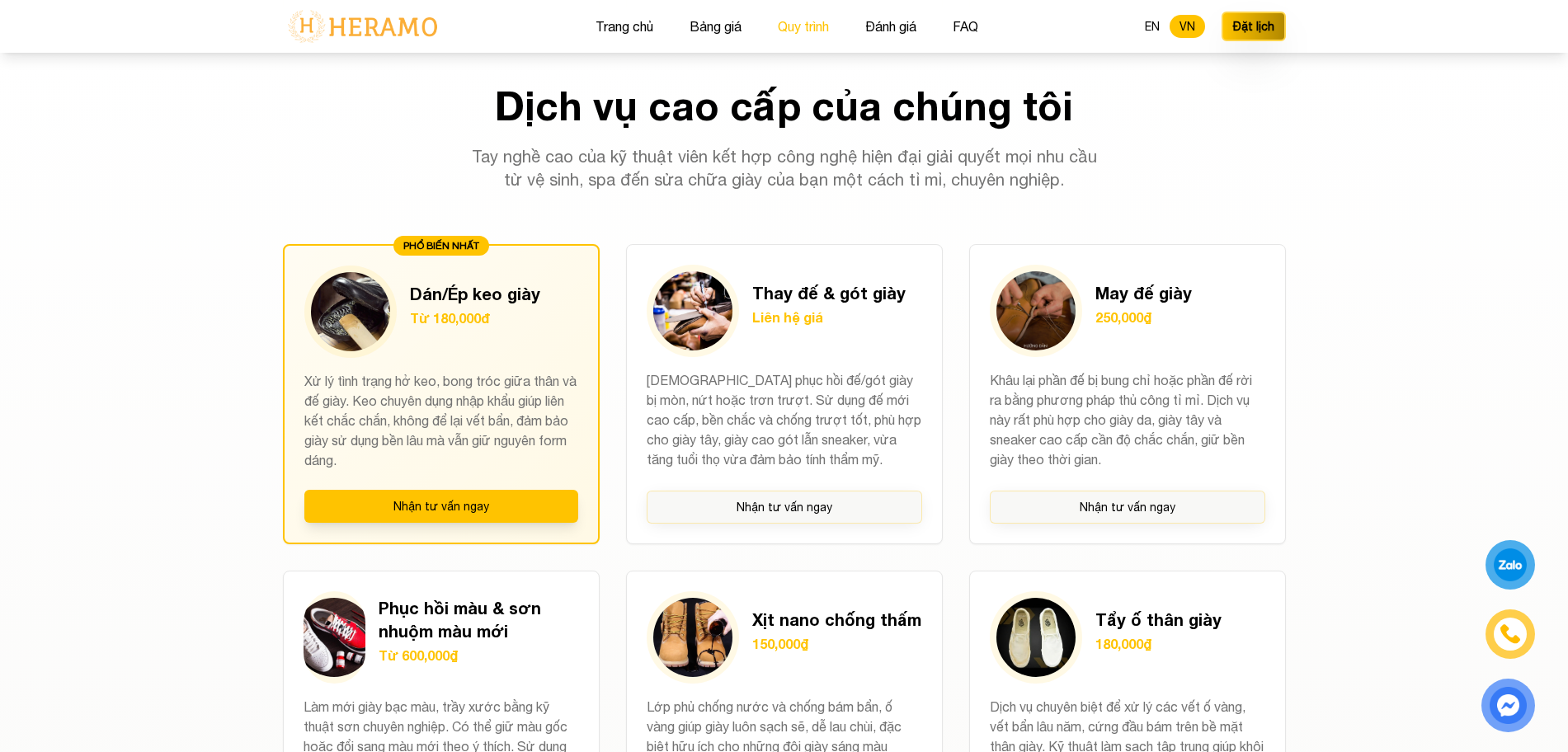
click at [350, 31] on button "Quy trình" at bounding box center [803, 26] width 61 height 21
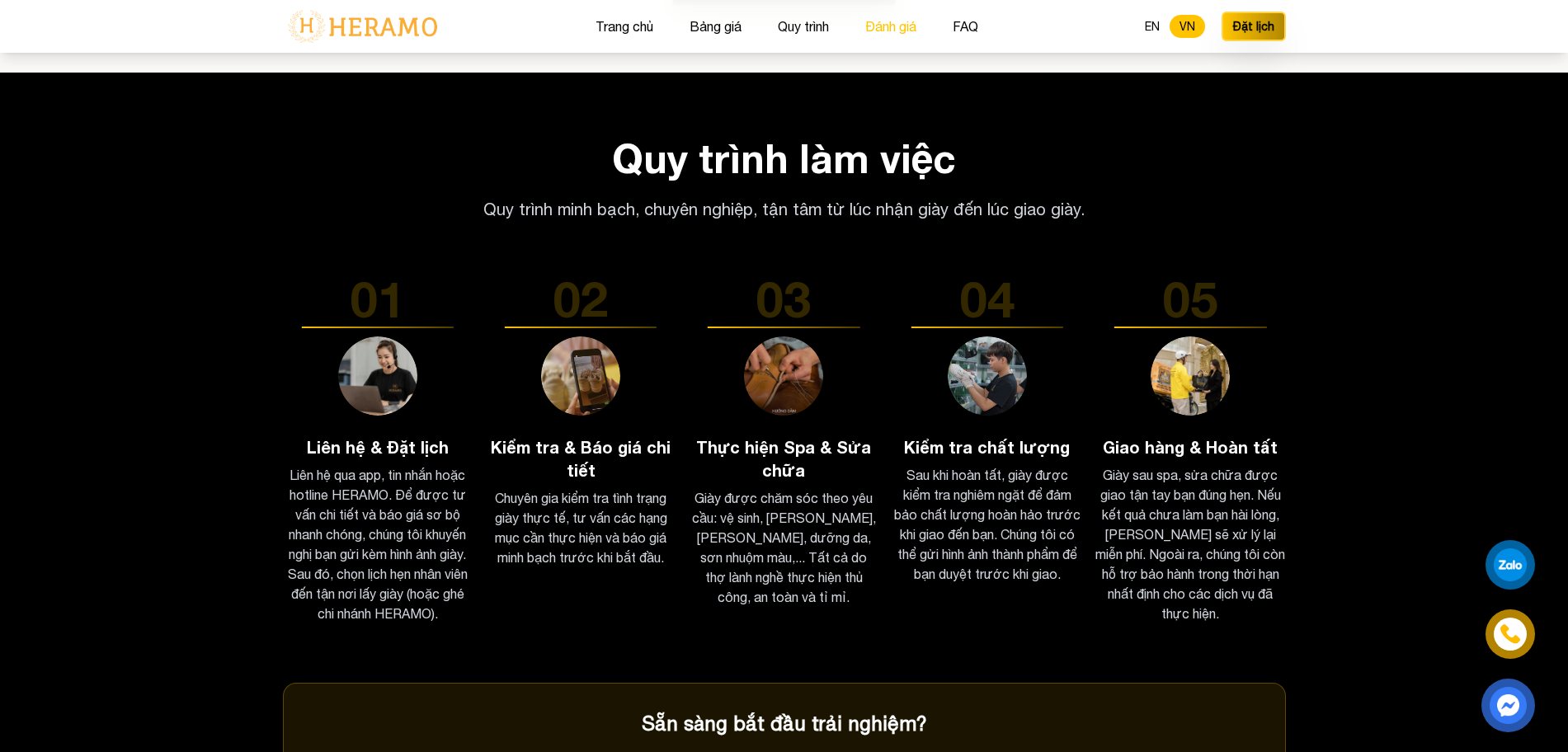
click at [350, 21] on button "Đánh giá" at bounding box center [891, 26] width 61 height 21
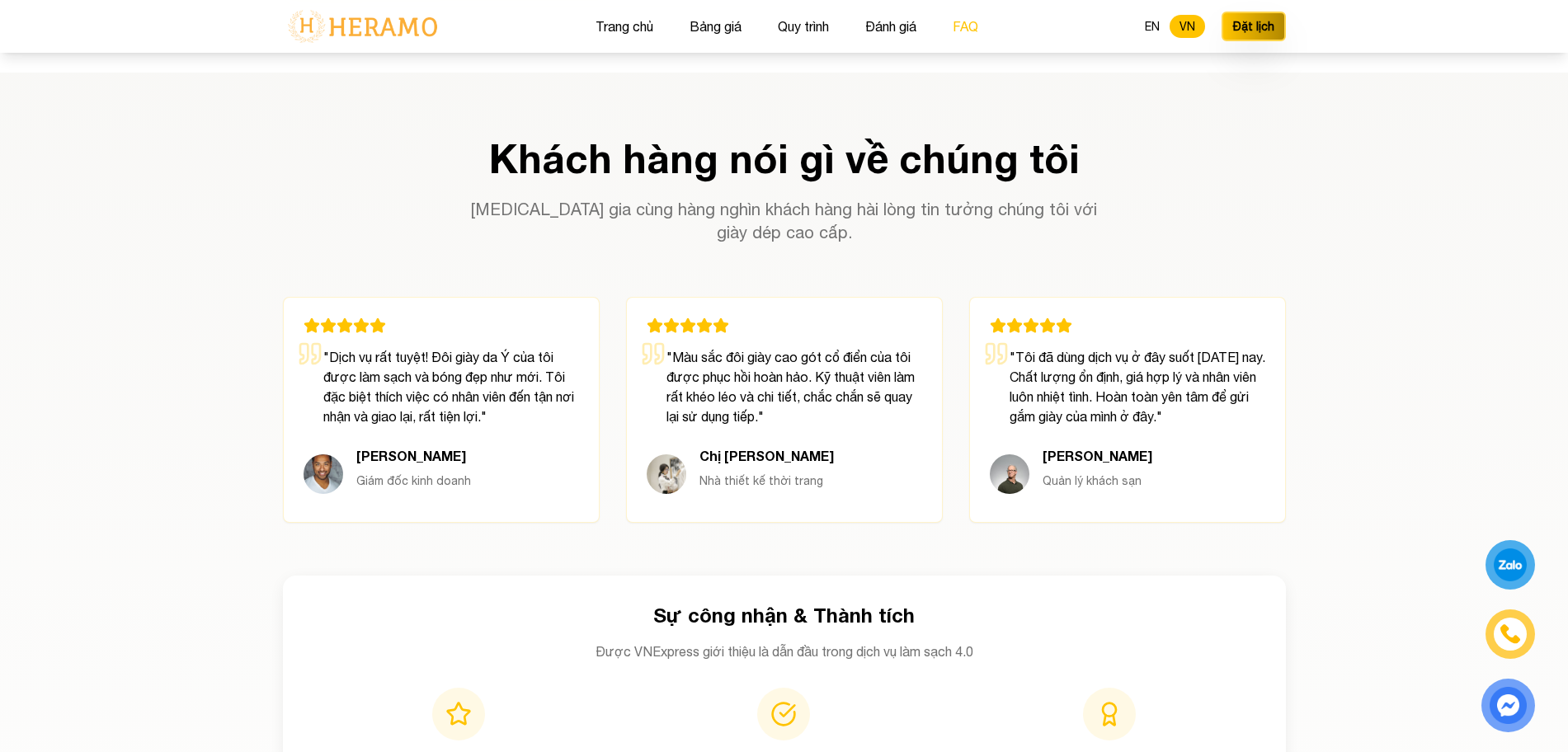
click at [350, 25] on button "FAQ" at bounding box center [964, 26] width 35 height 21
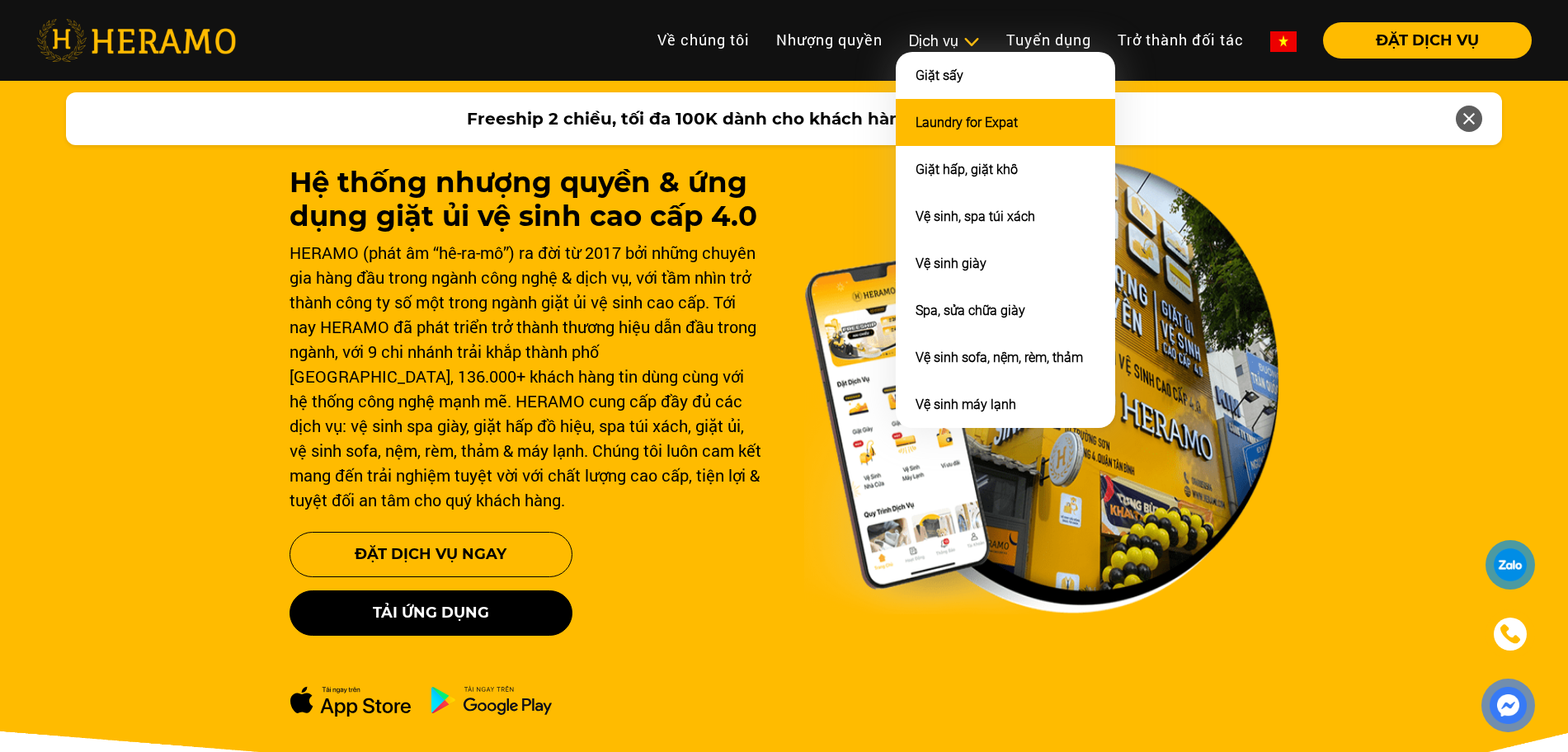
click at [953, 118] on link "Laundry for Expat" at bounding box center [966, 122] width 102 height 15
click at [942, 123] on link "Laundry for Expat" at bounding box center [966, 122] width 102 height 15
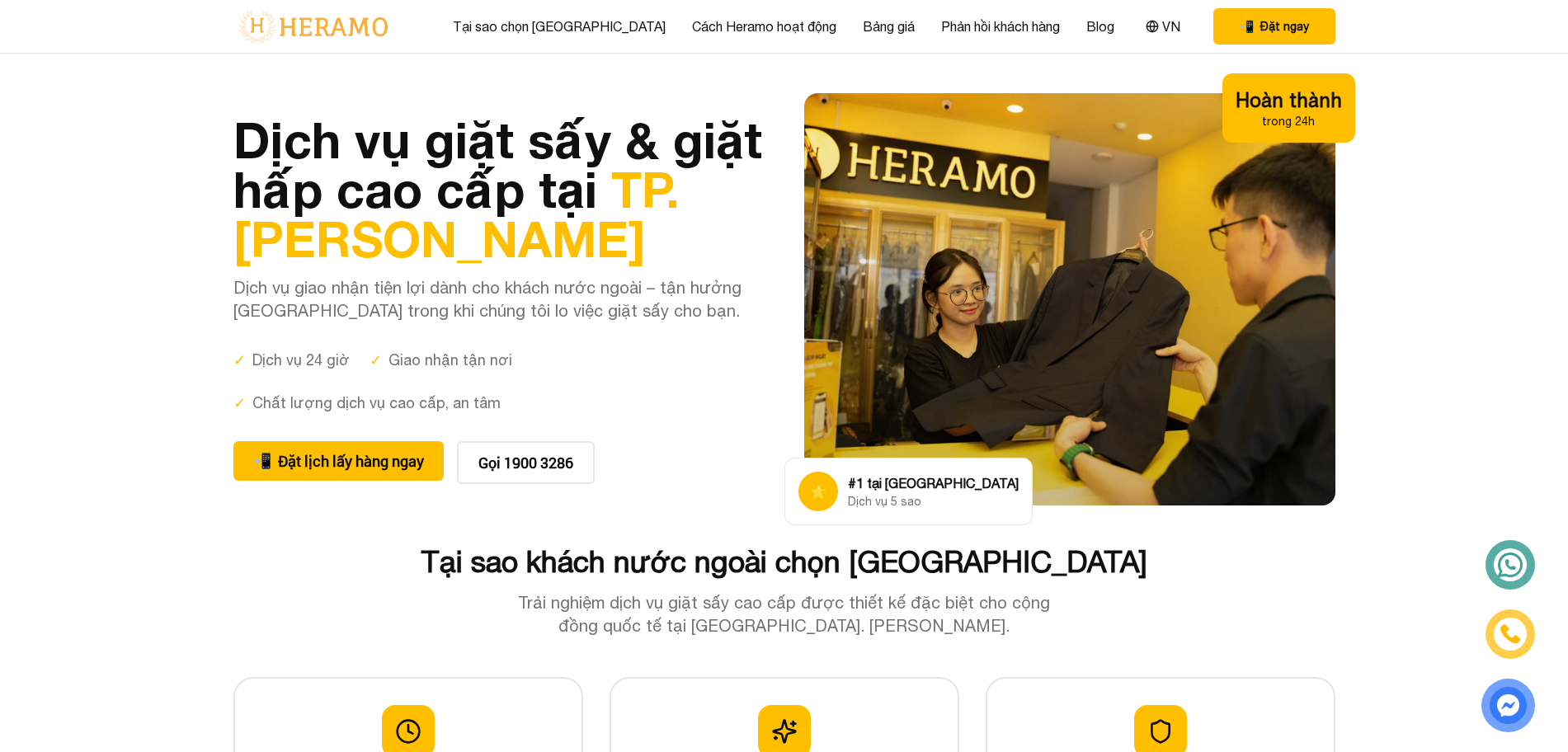
click at [1505, 566] on icon at bounding box center [1510, 564] width 34 height 33
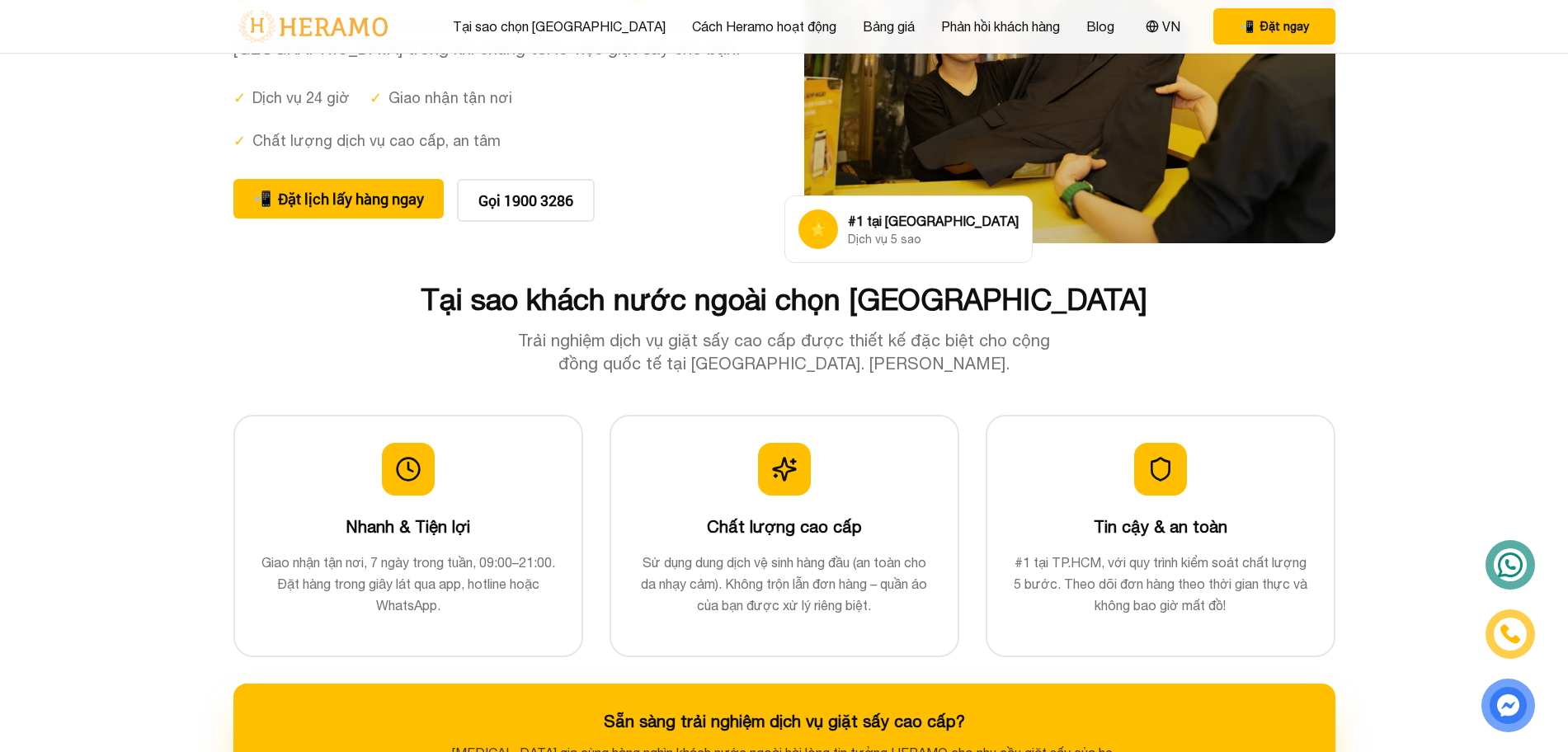
scroll to position [264, 0]
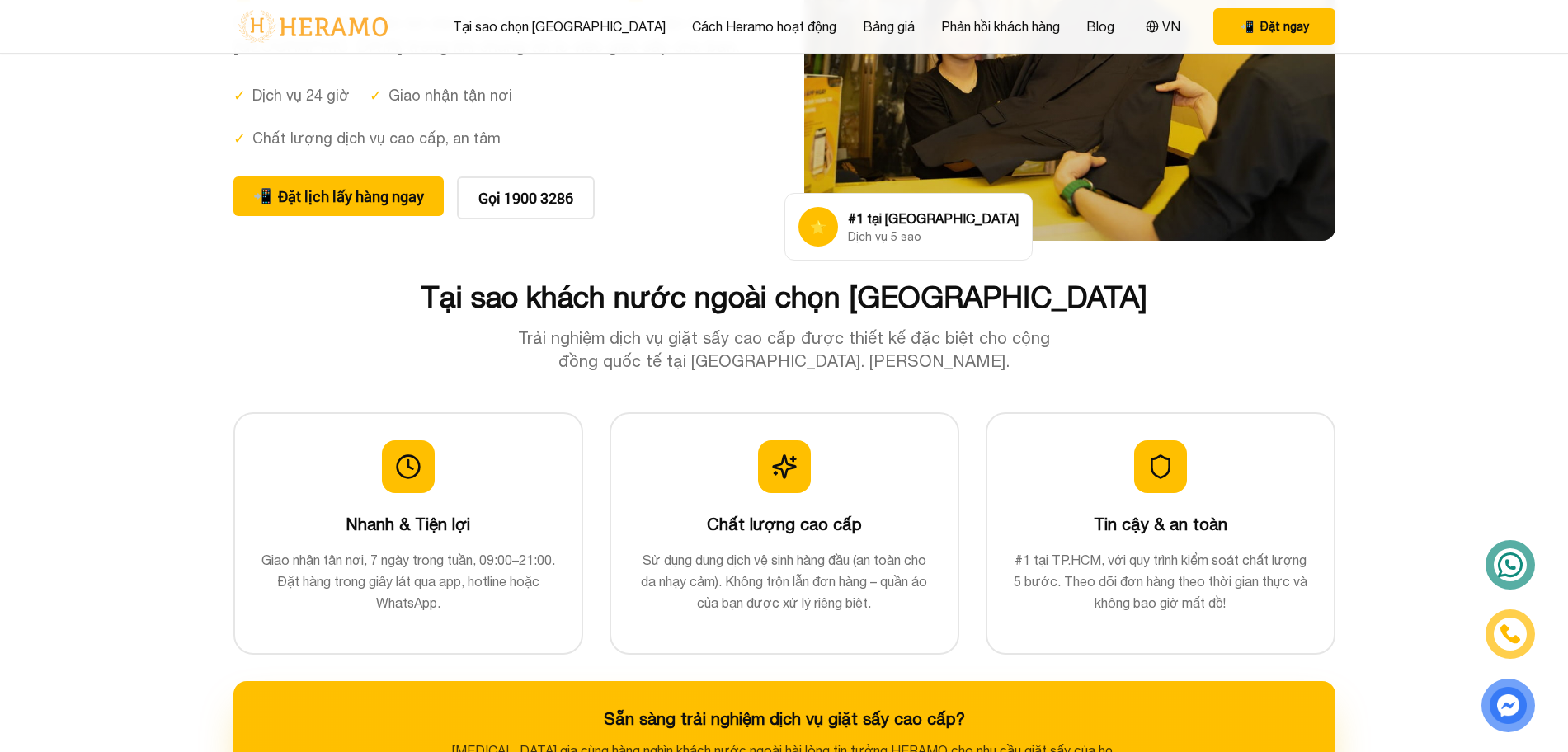
click at [1494, 561] on div at bounding box center [1510, 564] width 45 height 45
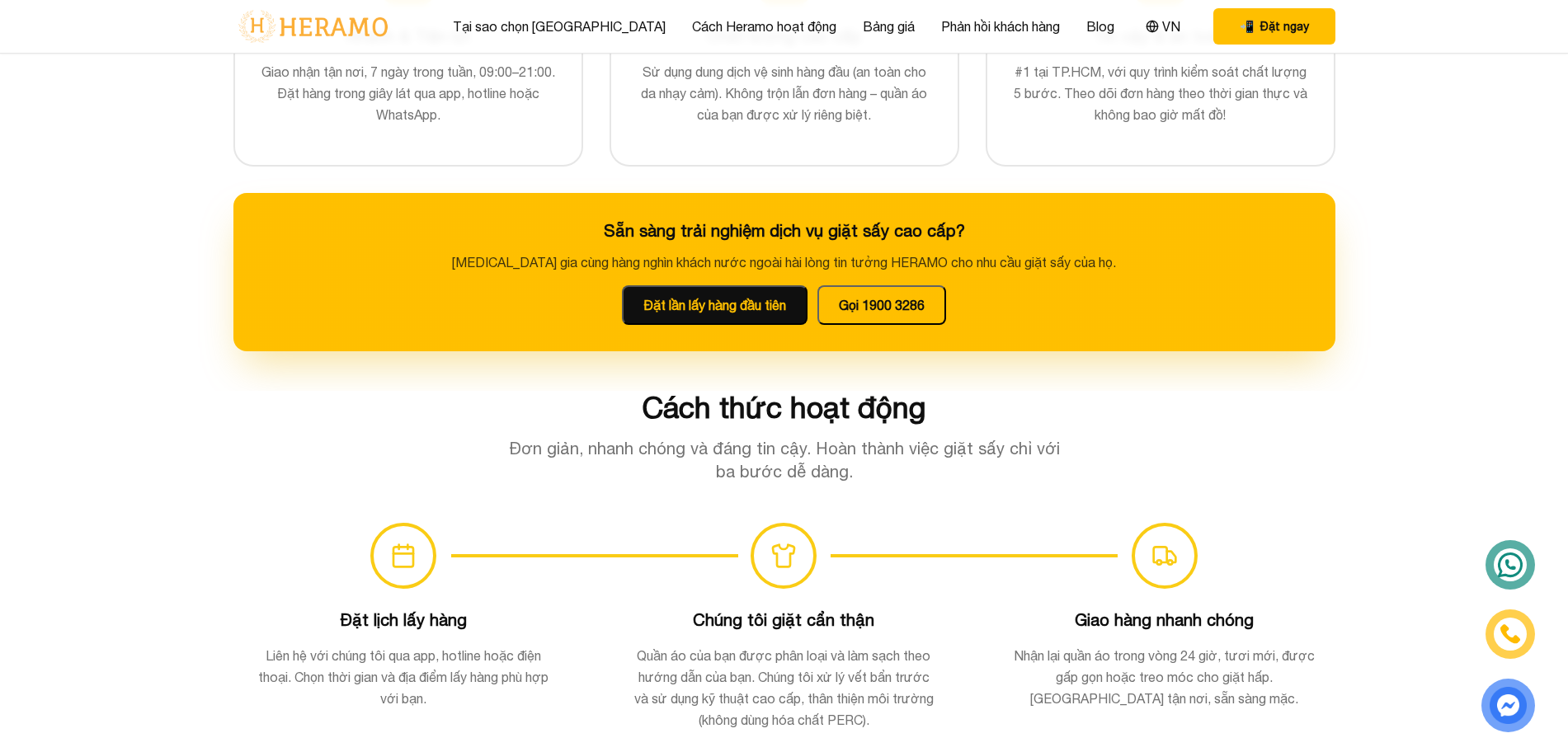
scroll to position [801, 0]
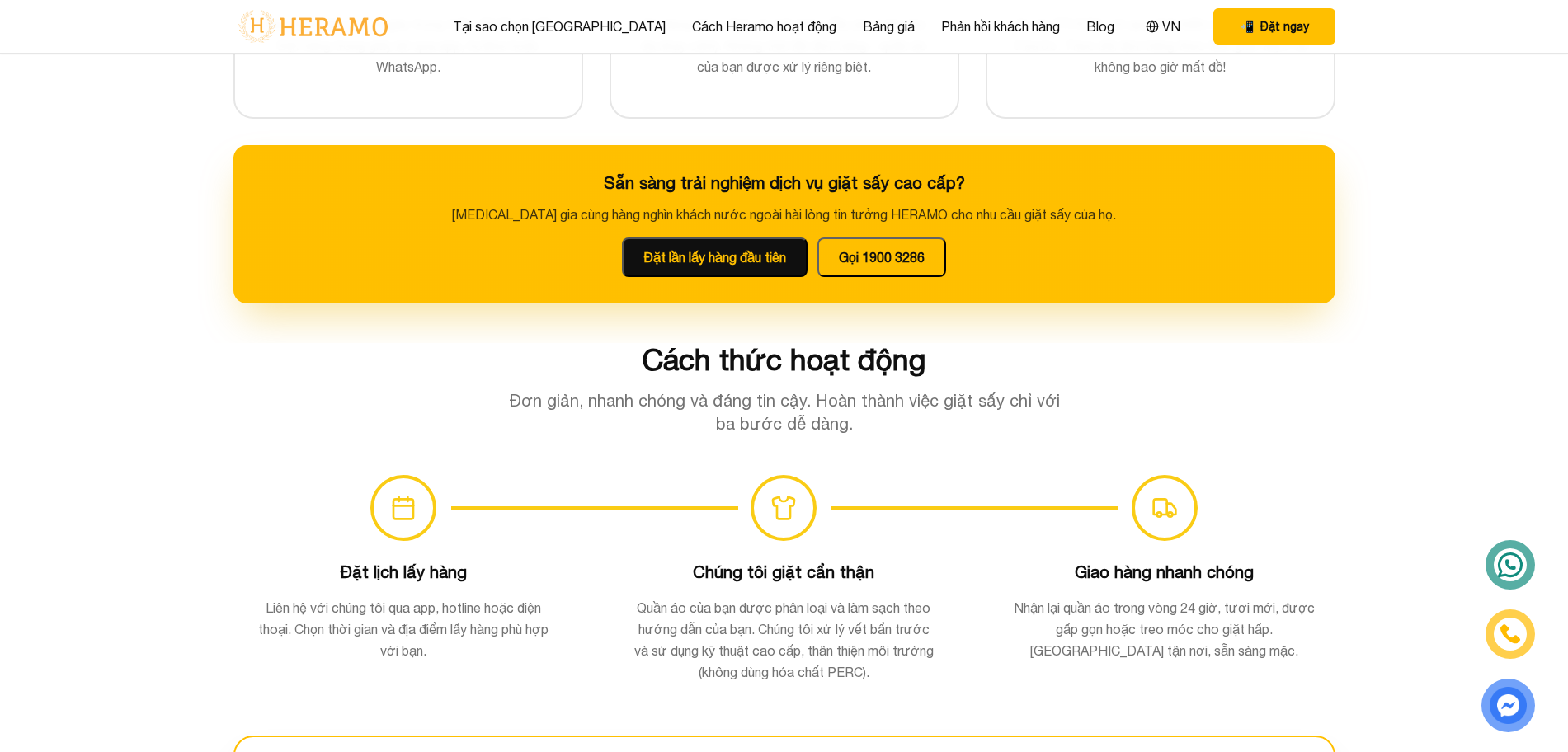
click at [1514, 584] on div at bounding box center [1510, 564] width 45 height 45
click at [764, 263] on button "Đặt lần lấy hàng đầu tiên" at bounding box center [714, 257] width 185 height 39
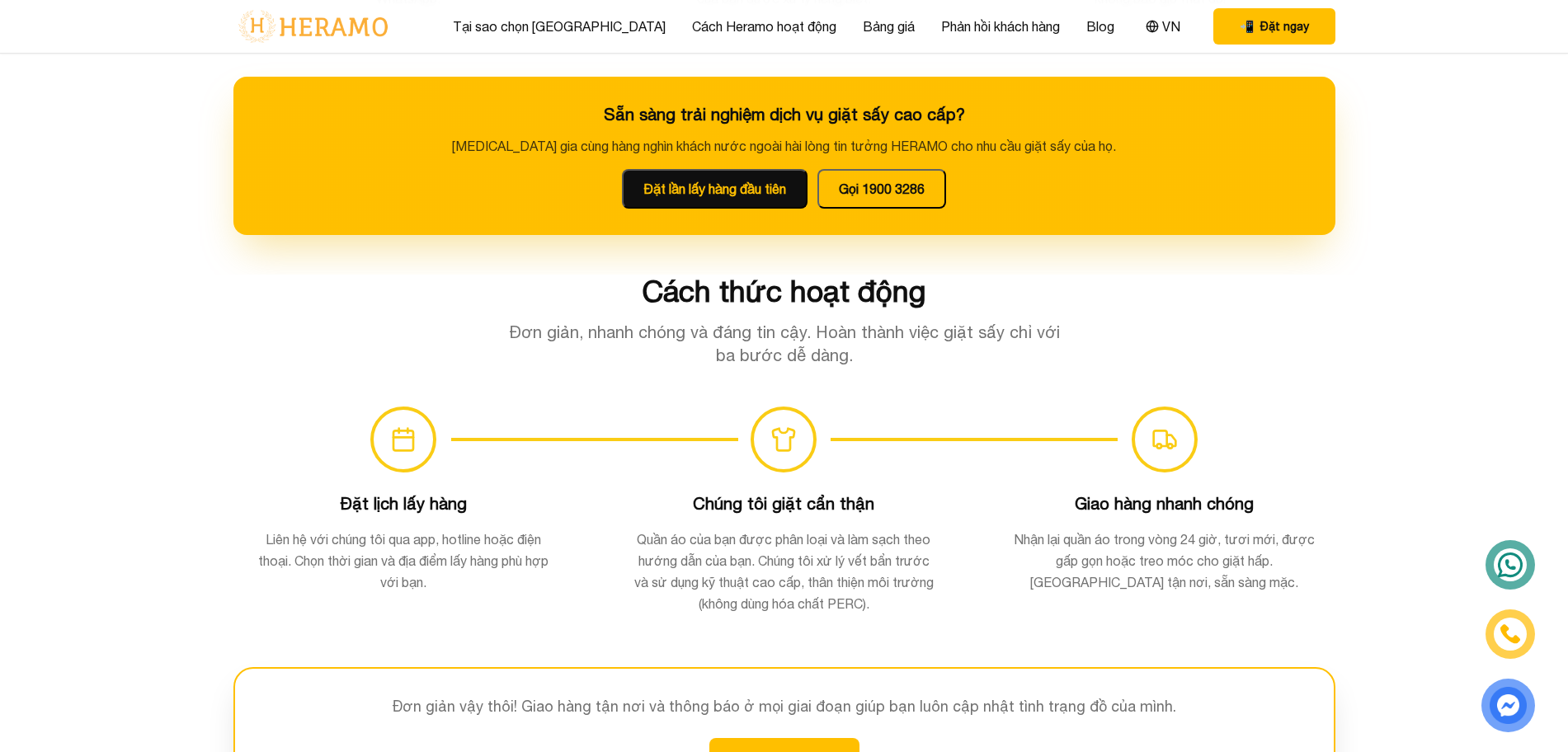
scroll to position [894, 0]
